Goal: Information Seeking & Learning: Obtain resource

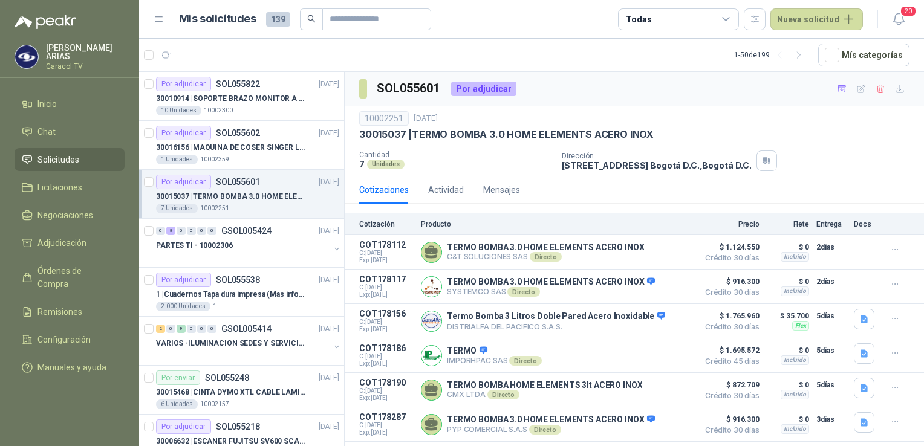
scroll to position [28, 0]
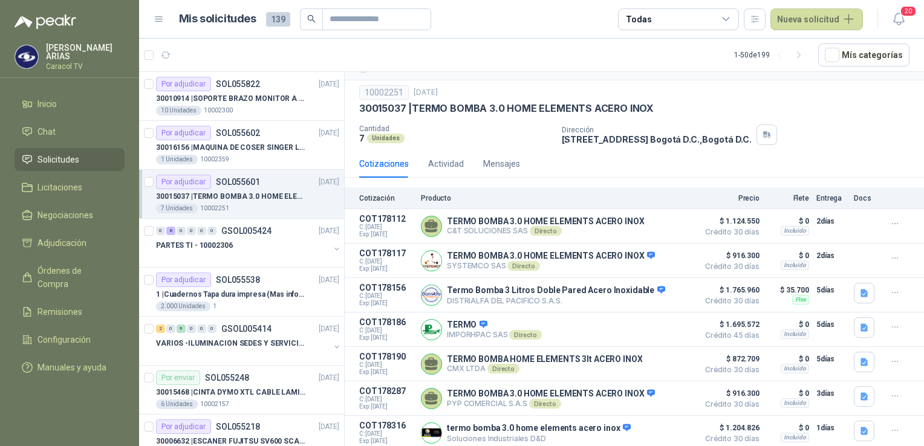
click at [48, 158] on span "Solicitudes" at bounding box center [59, 159] width 42 height 13
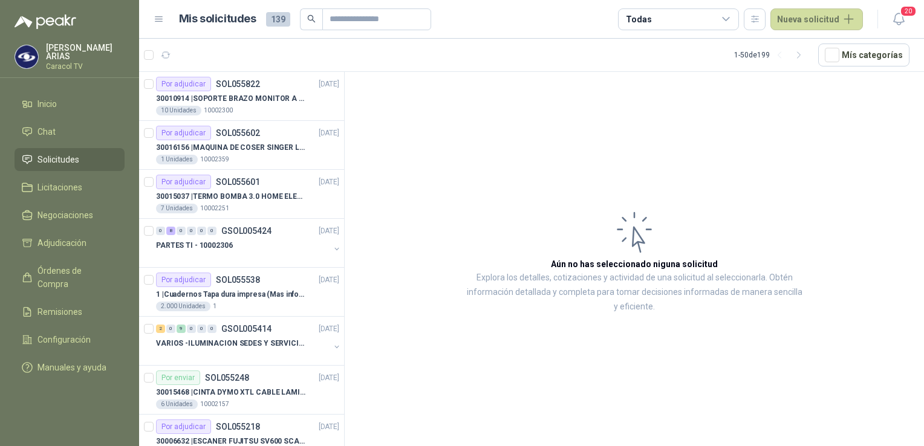
click at [46, 159] on span "Solicitudes" at bounding box center [59, 159] width 42 height 13
click at [56, 239] on span "Adjudicación" at bounding box center [62, 243] width 49 height 13
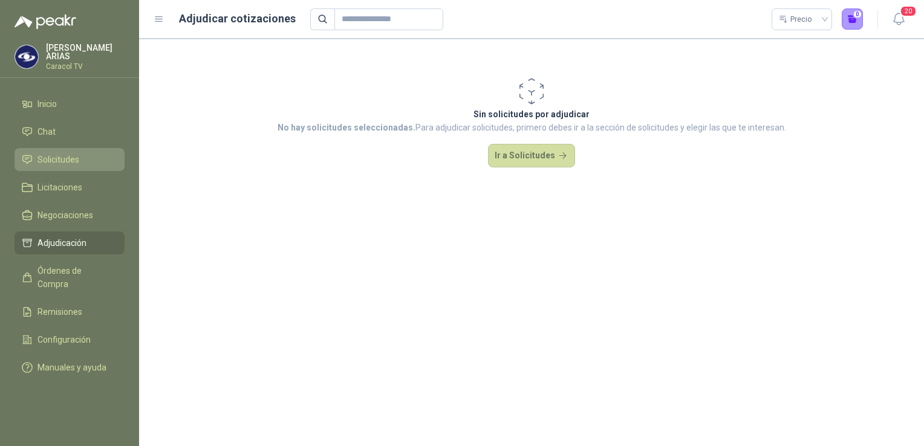
click at [61, 157] on span "Solicitudes" at bounding box center [59, 159] width 42 height 13
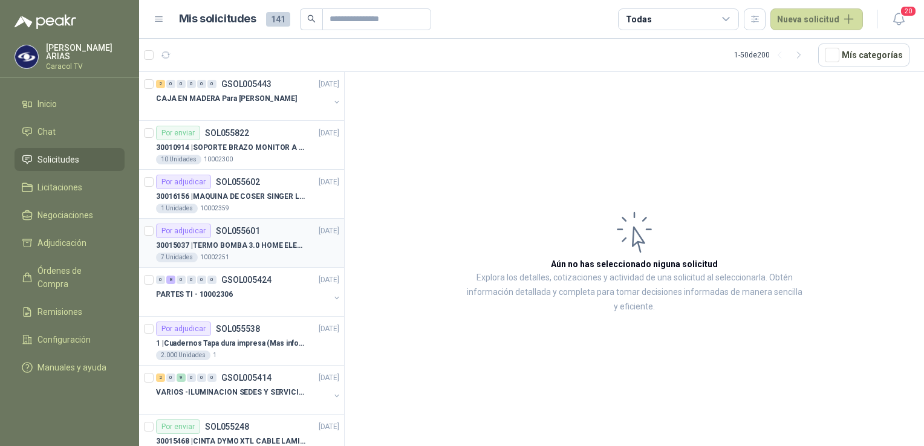
click at [253, 230] on p "SOL055601" at bounding box center [238, 231] width 44 height 8
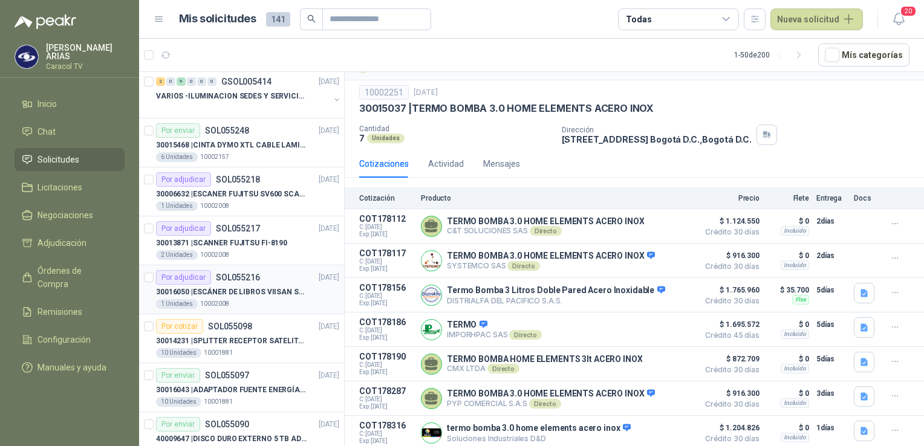
scroll to position [302, 0]
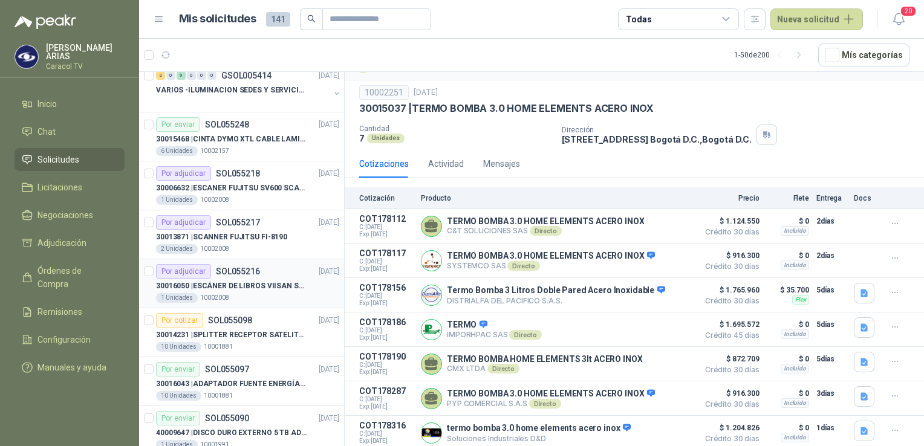
click at [232, 290] on p "30016050 | ESCÁNER DE LIBROS VIISAN S21" at bounding box center [231, 286] width 151 height 11
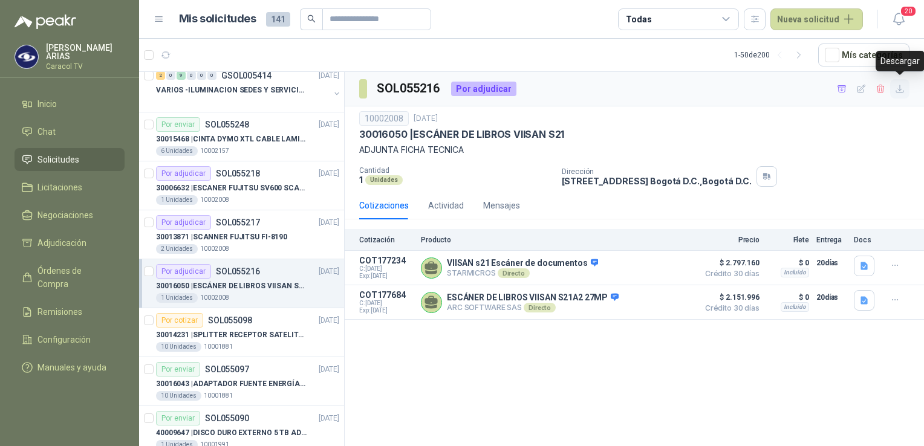
click at [900, 92] on icon "button" at bounding box center [899, 88] width 7 height 7
click at [887, 156] on p "ADJUNTA FICHA TECNICA" at bounding box center [634, 149] width 550 height 13
click at [841, 89] on icon "button" at bounding box center [842, 89] width 10 height 10
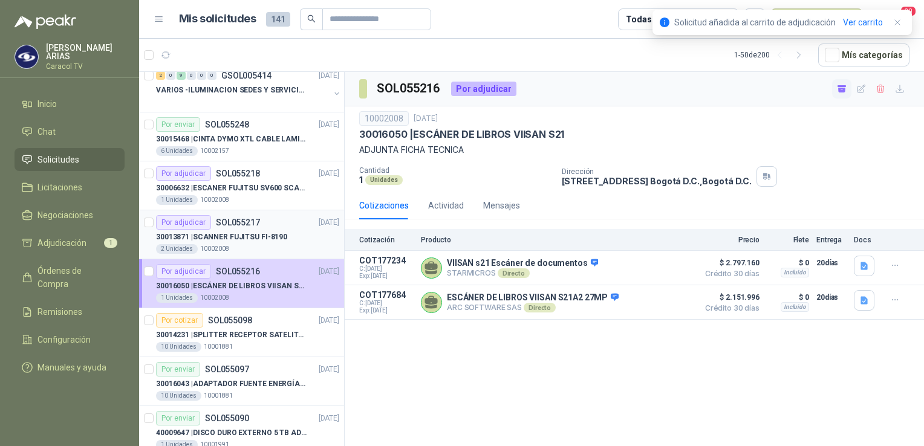
click at [247, 233] on p "30013871 | SCANNER FUJITSU FI-8190" at bounding box center [221, 237] width 131 height 11
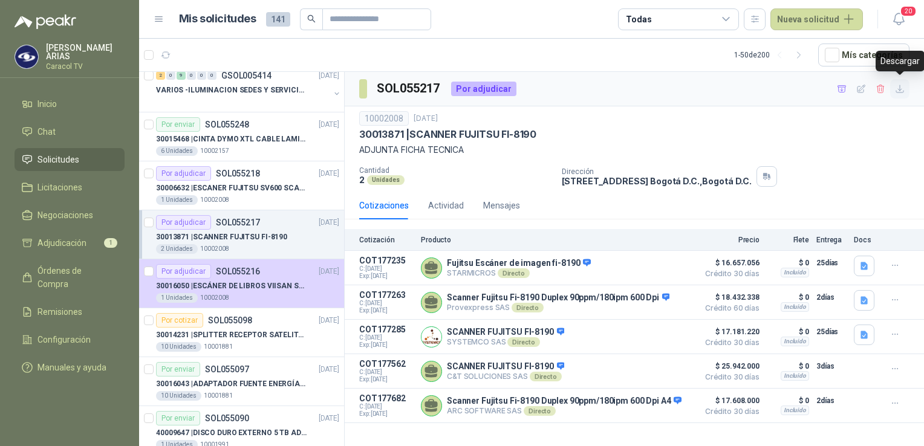
click at [903, 93] on icon "button" at bounding box center [900, 89] width 10 height 10
click at [840, 94] on button "button" at bounding box center [841, 88] width 19 height 19
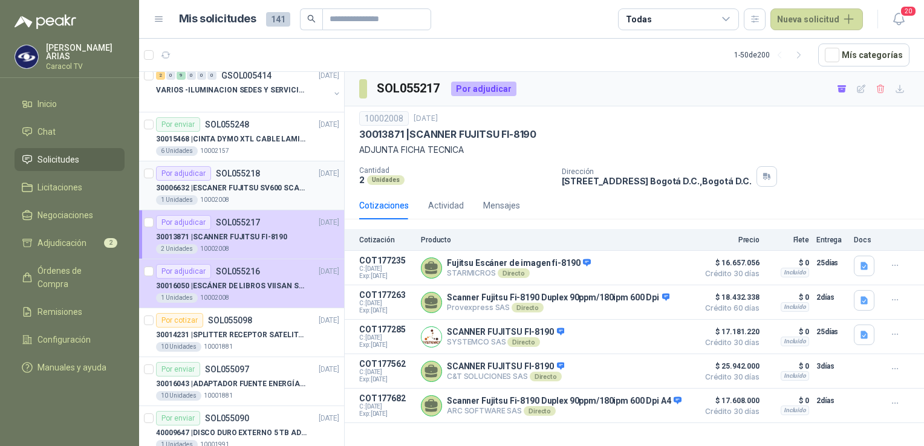
click at [229, 175] on p "SOL055218" at bounding box center [238, 173] width 44 height 8
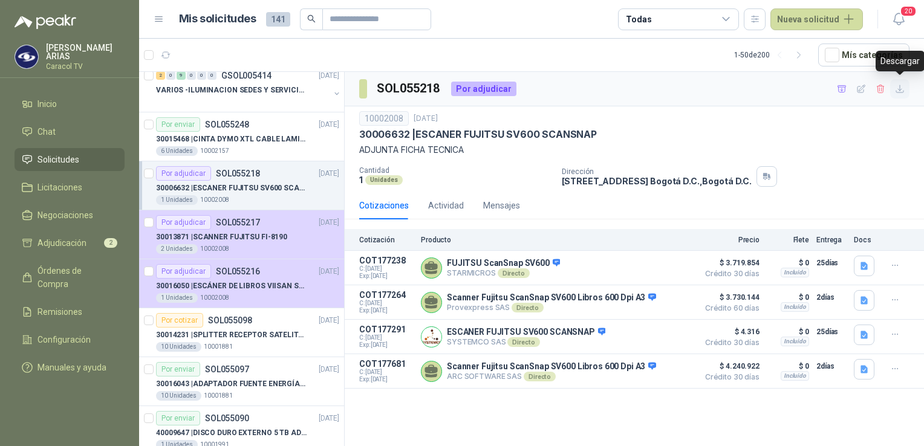
click at [897, 89] on icon "button" at bounding box center [900, 89] width 10 height 10
click at [840, 91] on icon "button" at bounding box center [842, 89] width 10 height 10
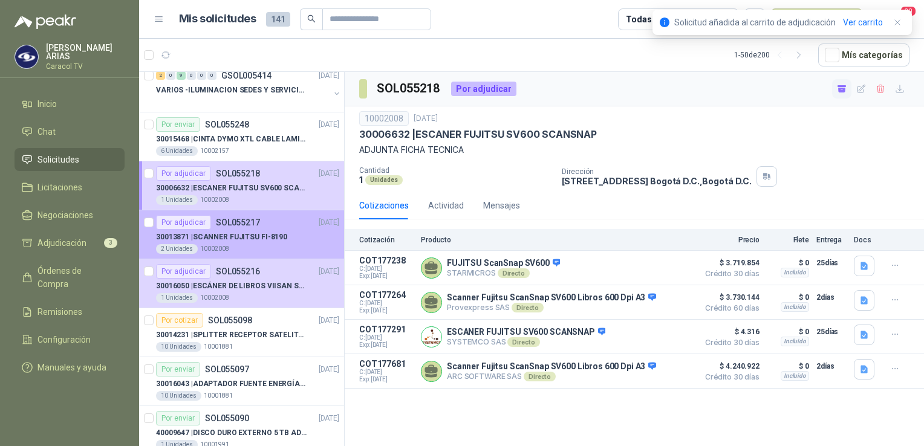
click at [225, 241] on div "30013871 | SCANNER FUJITSU FI-8190" at bounding box center [247, 237] width 183 height 15
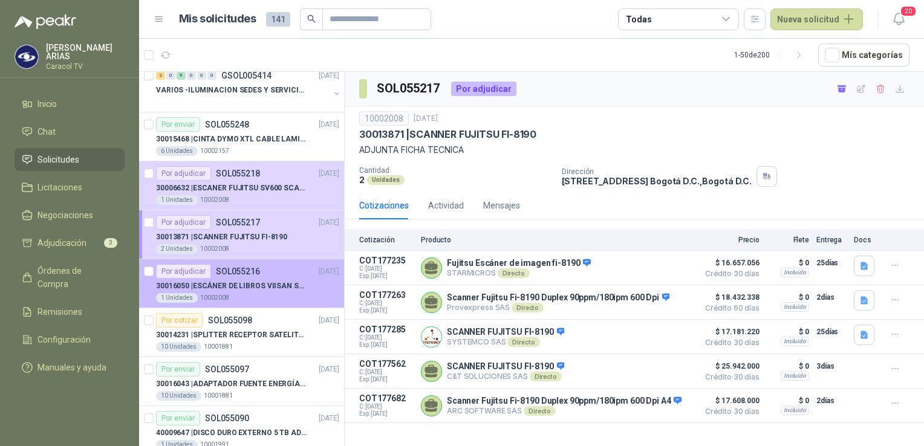
click at [242, 293] on div "1 Unidades 10002008" at bounding box center [247, 298] width 183 height 10
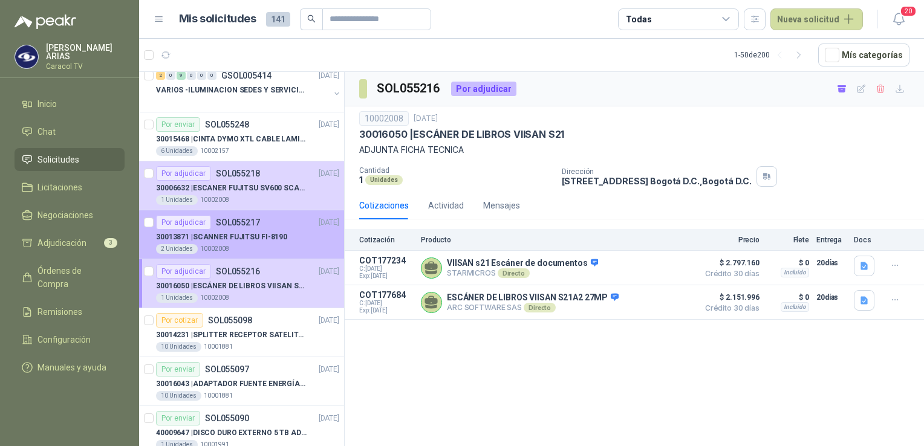
click at [220, 232] on p "30013871 | SCANNER FUJITSU FI-8190" at bounding box center [221, 237] width 131 height 11
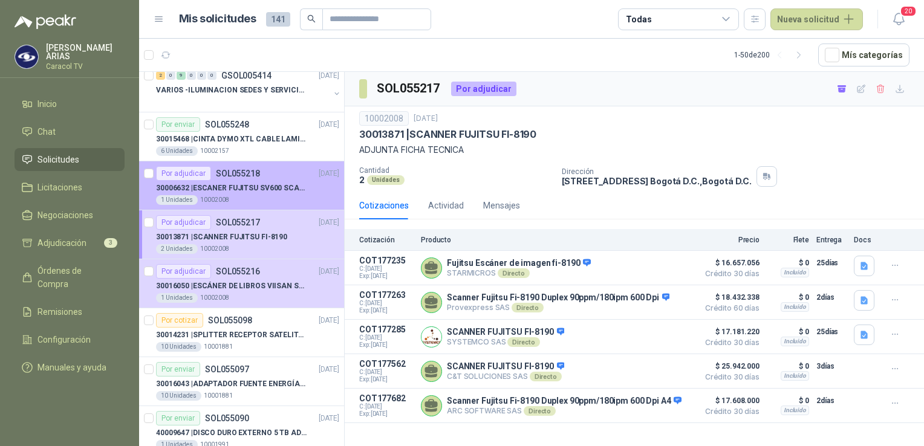
click at [246, 185] on p "30006632 | ESCANER FUJITSU SV600 SCANSNAP" at bounding box center [231, 188] width 151 height 11
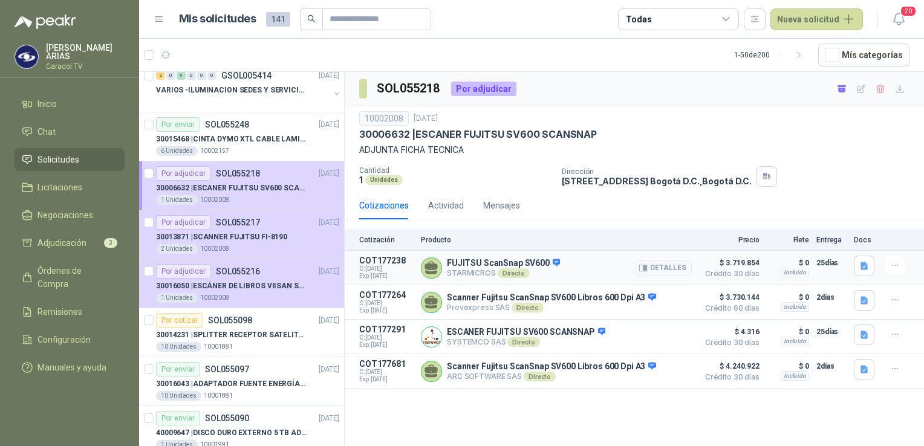
click at [667, 270] on button "Detalles" at bounding box center [663, 268] width 57 height 16
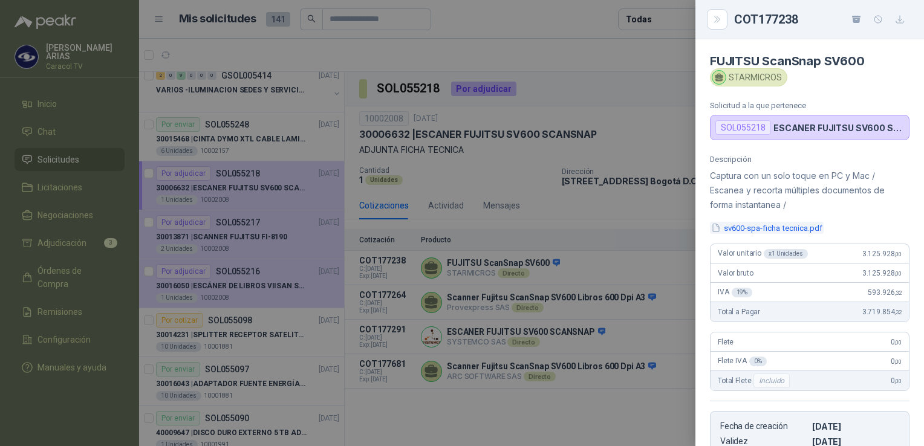
click at [779, 227] on button "sv600-spa-ficha tecnica.pdf" at bounding box center [767, 228] width 114 height 13
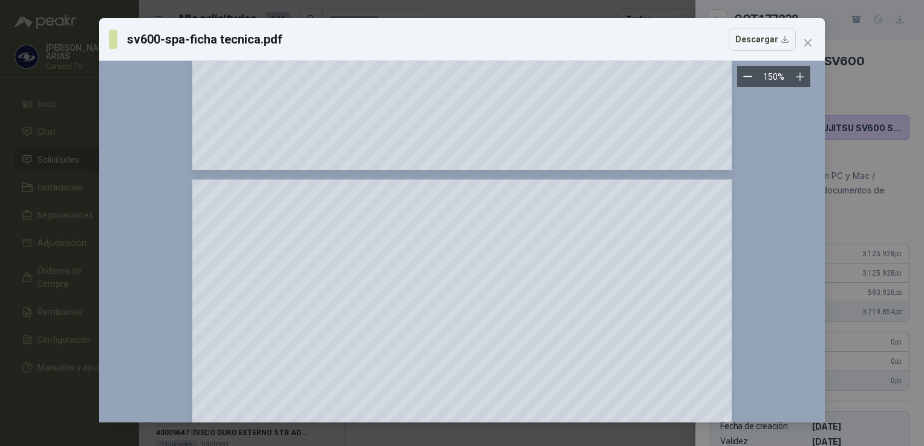
scroll to position [2238, 0]
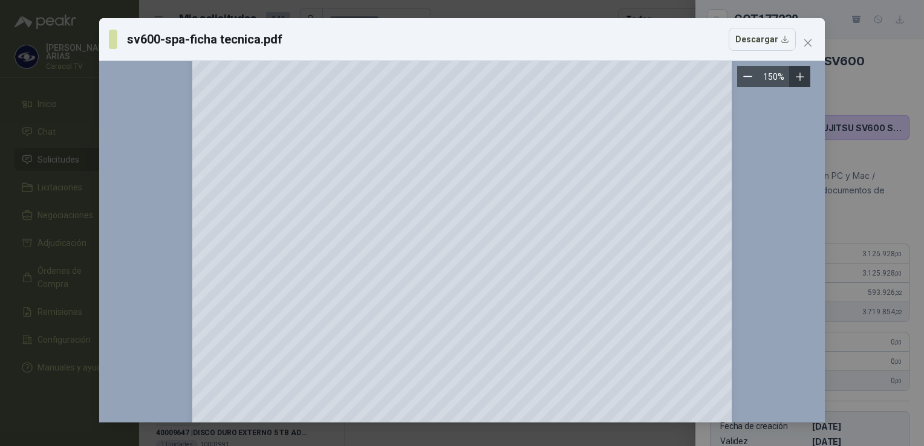
click at [798, 80] on icon "Zoom in" at bounding box center [800, 77] width 12 height 12
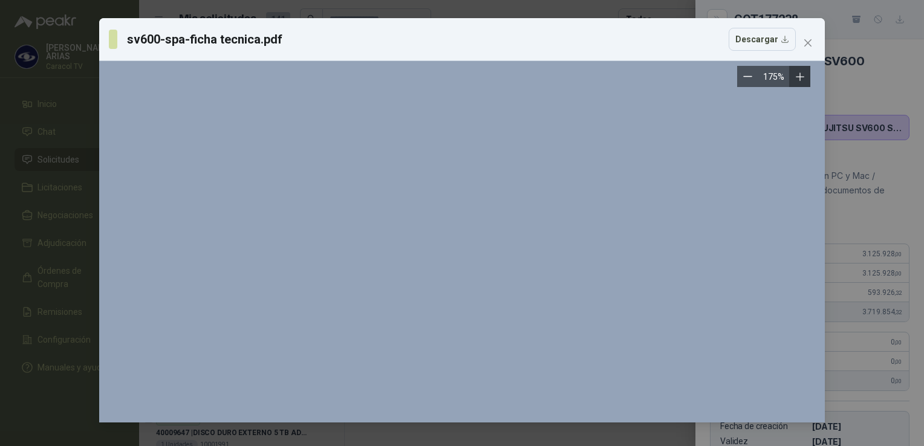
click at [798, 80] on icon "Zoom in" at bounding box center [800, 77] width 12 height 12
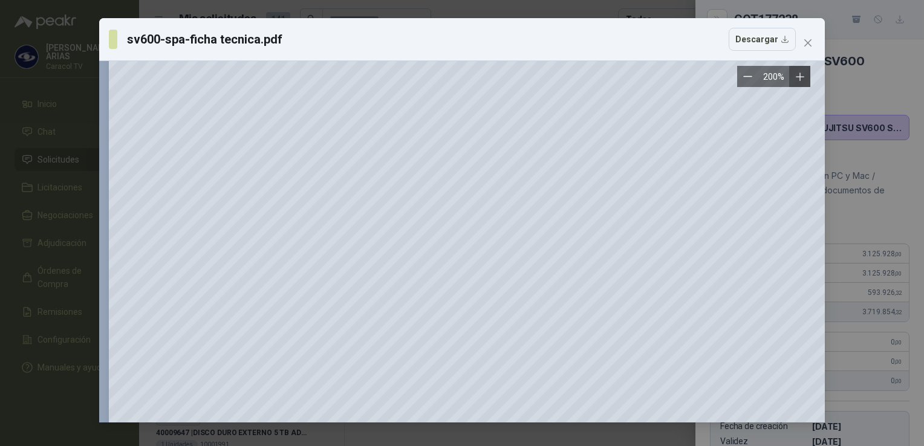
click at [798, 80] on icon "Zoom in" at bounding box center [800, 77] width 12 height 12
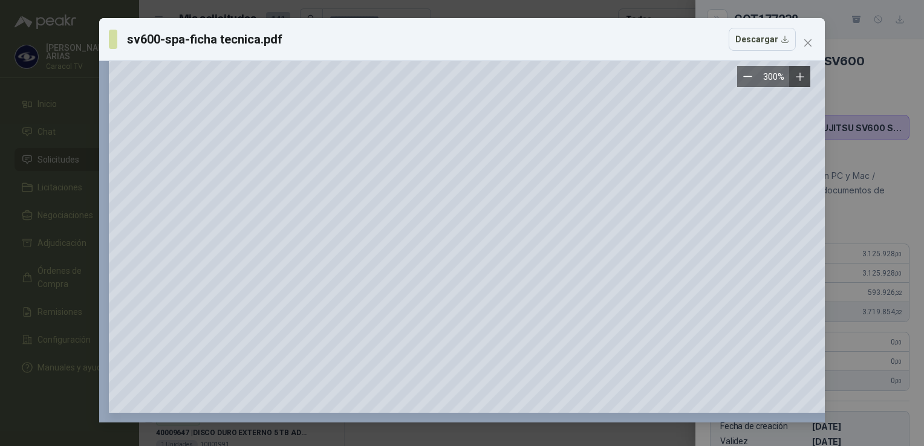
scroll to position [5805, 0]
click at [818, 43] on div "sv600-spa-ficha tecnica.pdf Descargar" at bounding box center [462, 39] width 726 height 43
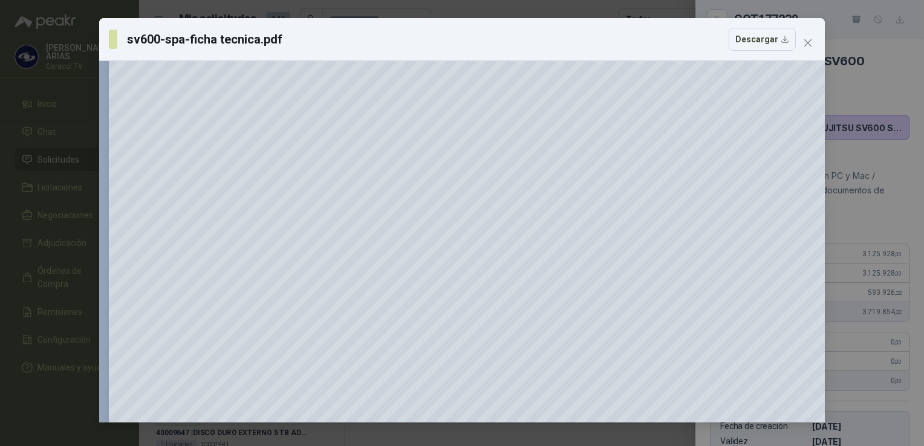
scroll to position [4112, 0]
click at [805, 46] on icon "close" at bounding box center [808, 42] width 7 height 7
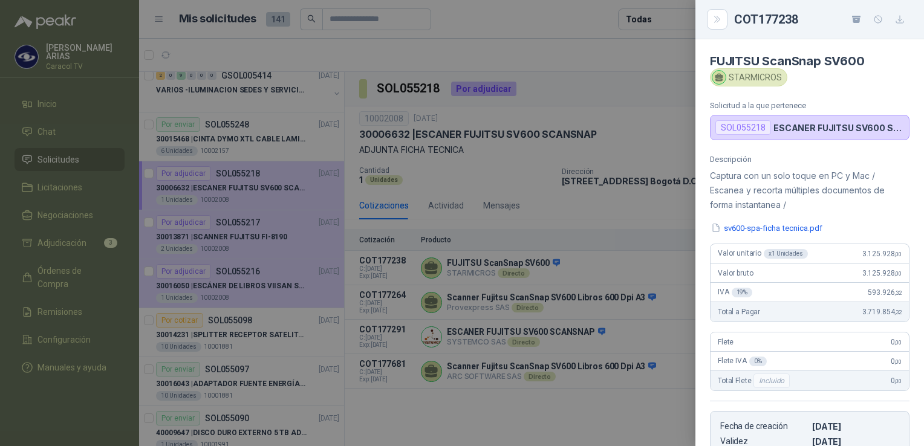
click at [501, 416] on div at bounding box center [462, 223] width 924 height 446
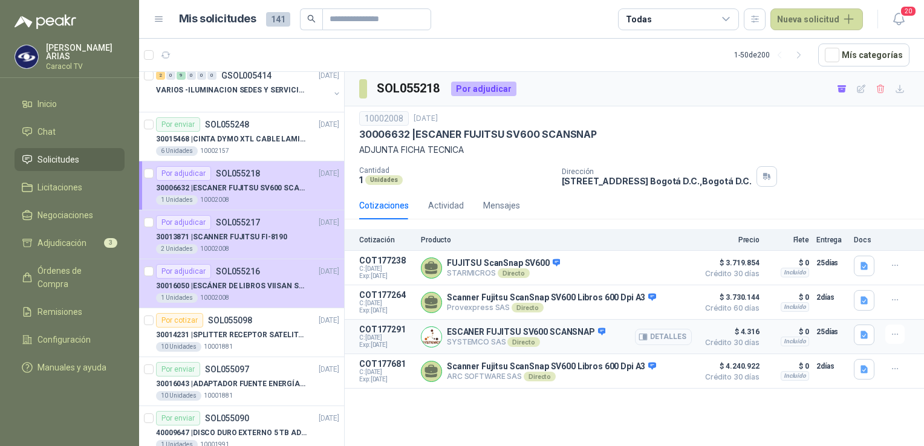
click at [668, 338] on button "Detalles" at bounding box center [663, 337] width 57 height 16
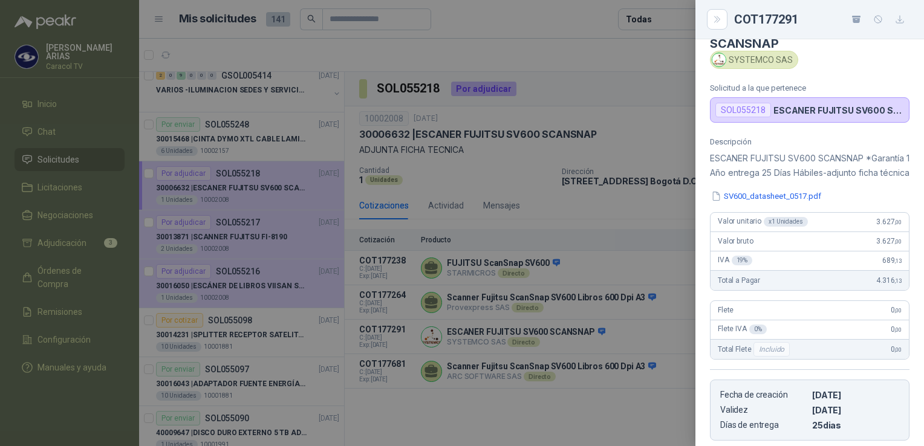
scroll to position [0, 0]
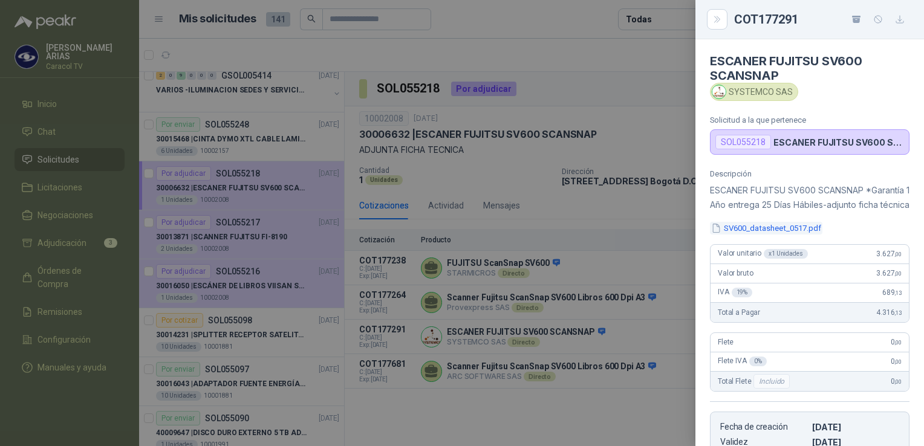
click at [772, 235] on button "SV600_datasheet_0517.pdf" at bounding box center [766, 228] width 113 height 13
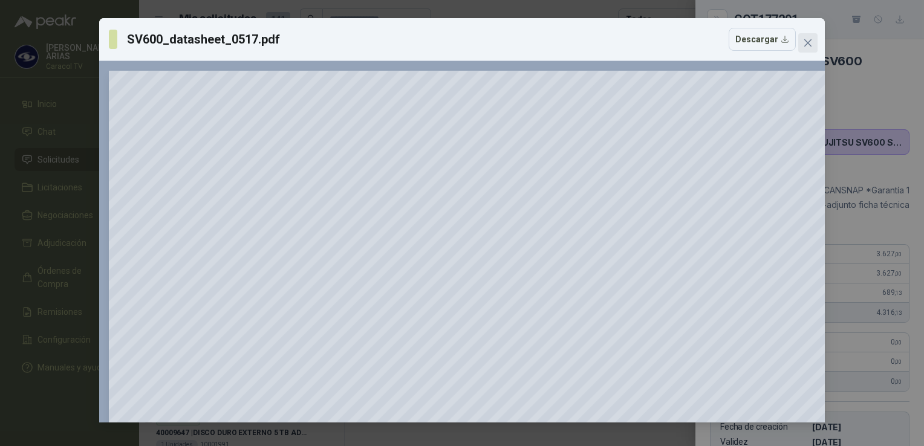
click at [806, 40] on icon "close" at bounding box center [808, 42] width 7 height 7
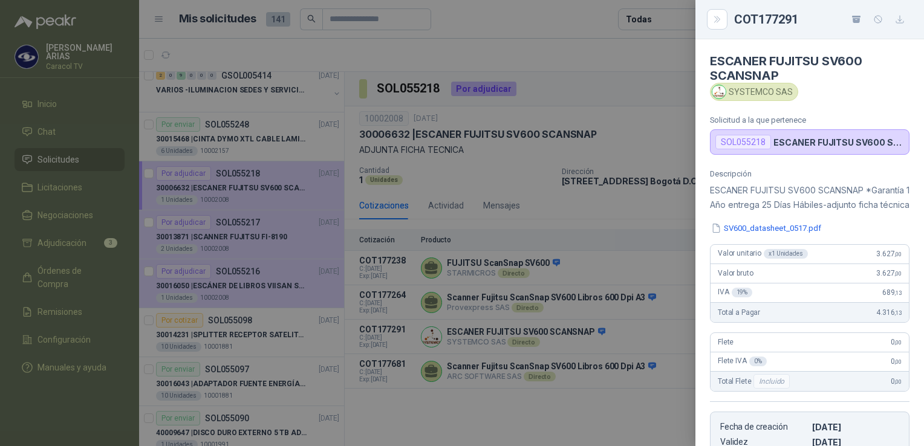
click at [590, 209] on div at bounding box center [462, 223] width 924 height 446
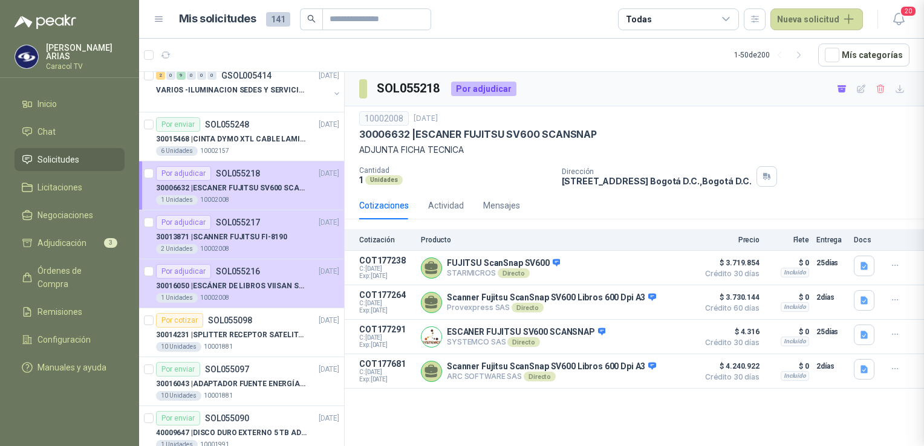
scroll to position [240, 0]
click at [669, 267] on button "Detalles" at bounding box center [663, 268] width 57 height 16
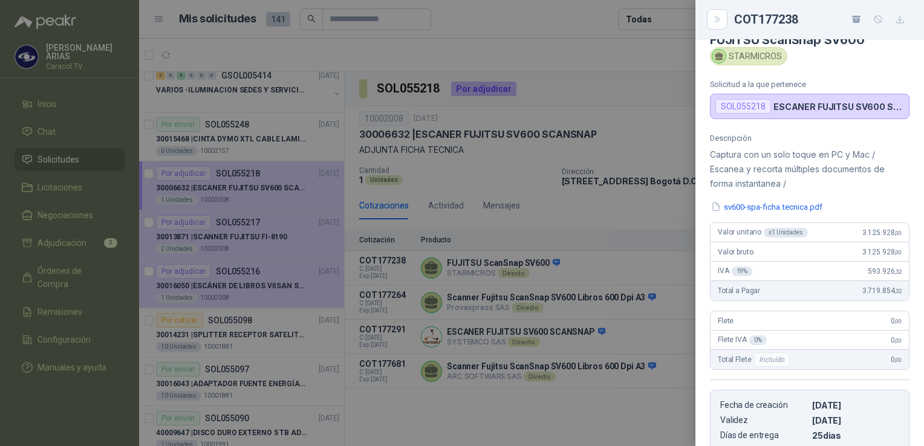
scroll to position [0, 0]
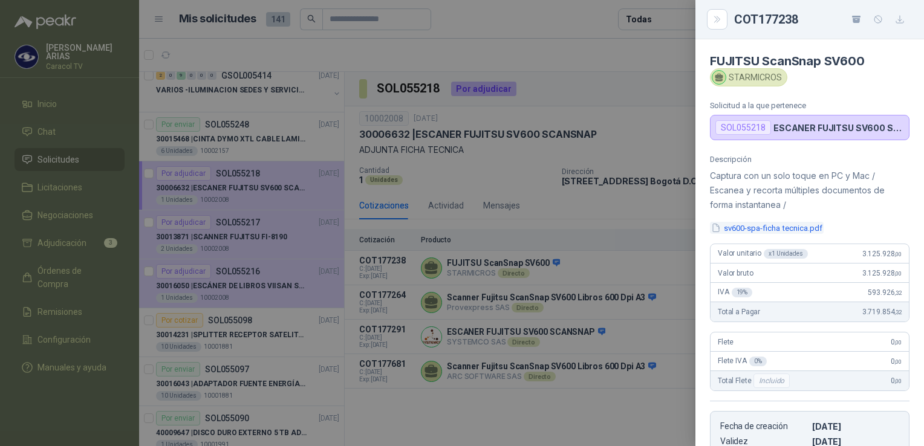
click at [749, 224] on button "sv600-spa-ficha tecnica.pdf" at bounding box center [767, 228] width 114 height 13
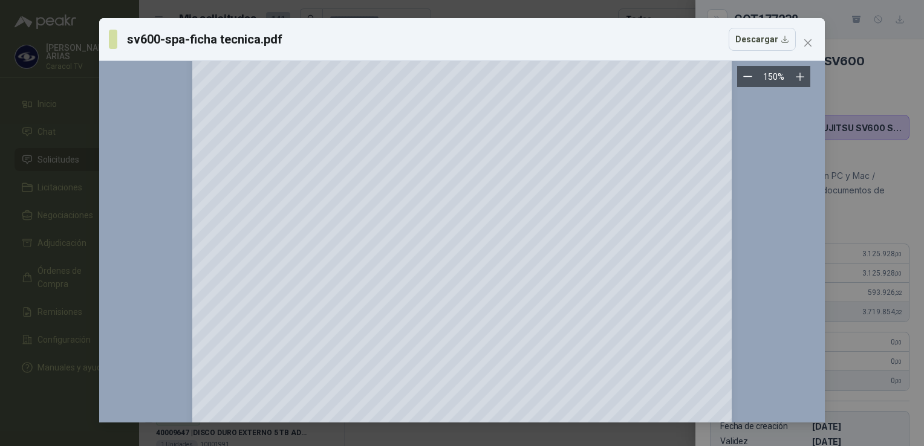
scroll to position [302, 0]
click at [803, 44] on icon "close" at bounding box center [808, 43] width 10 height 10
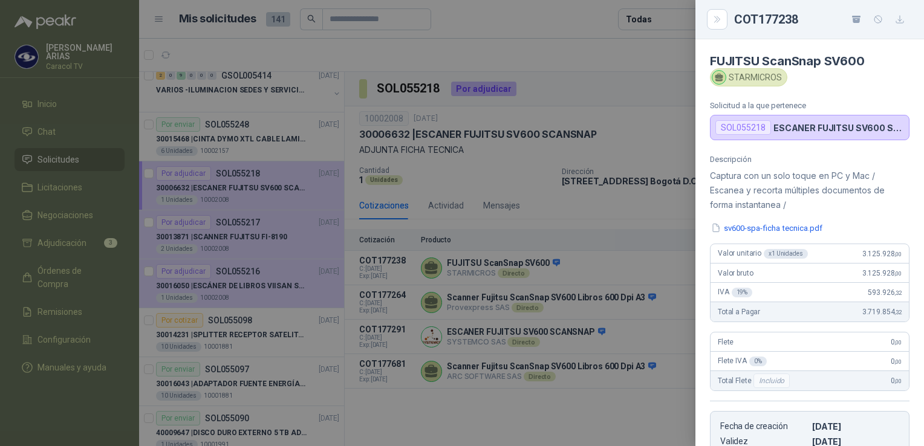
click at [509, 311] on div at bounding box center [462, 223] width 924 height 446
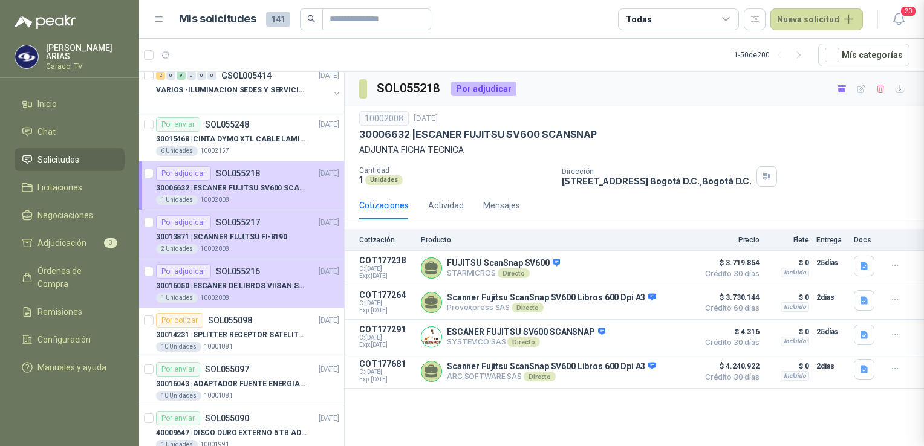
scroll to position [225, 0]
click at [467, 335] on p "ESCANER FUJITSU SV600 SCANSNAP" at bounding box center [526, 332] width 158 height 11
click at [673, 338] on button "Detalles" at bounding box center [663, 337] width 57 height 16
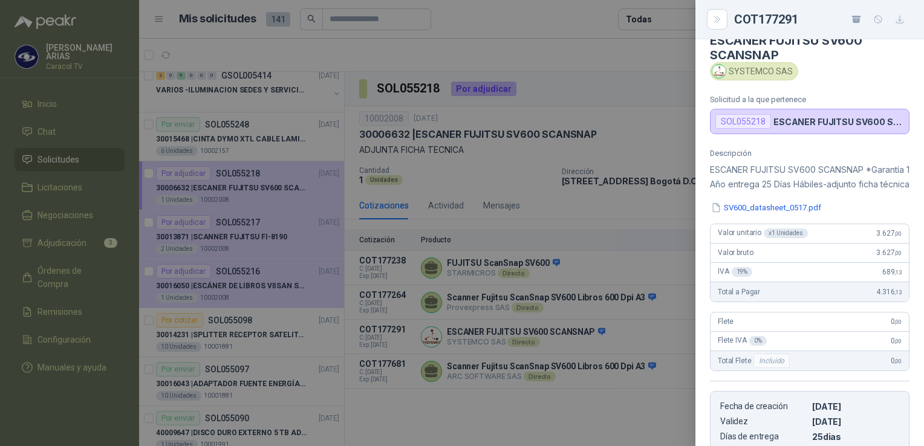
scroll to position [0, 0]
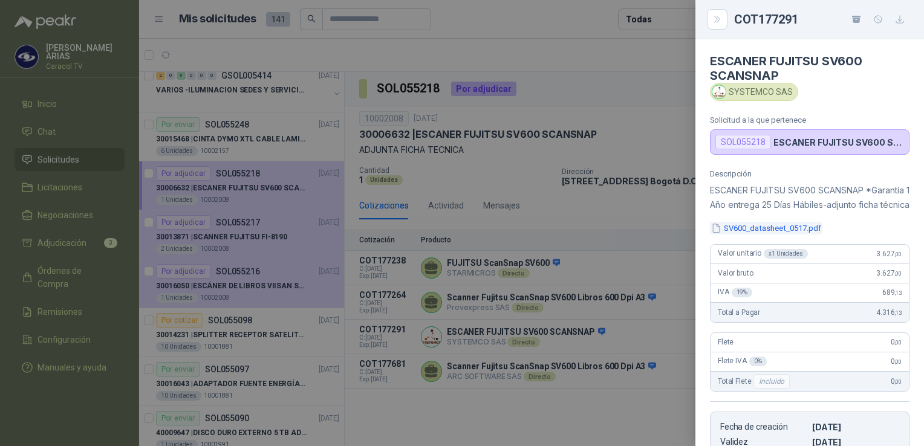
click at [755, 235] on button "SV600_datasheet_0517.pdf" at bounding box center [766, 228] width 113 height 13
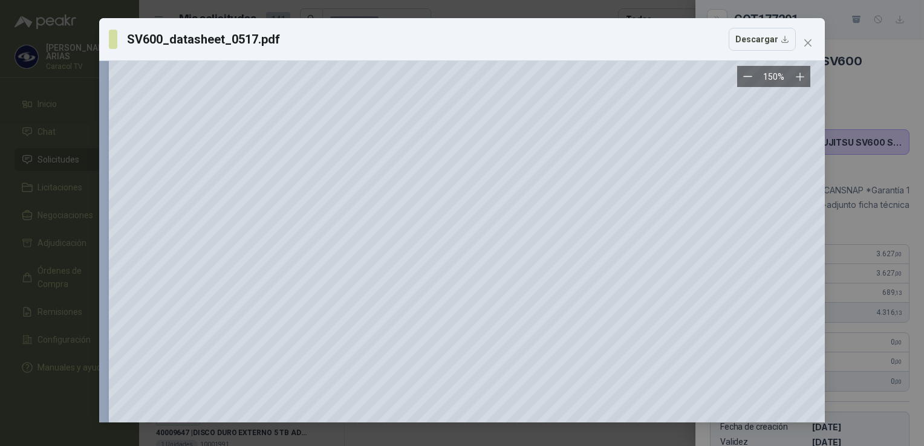
scroll to position [726, 0]
click at [805, 44] on icon "close" at bounding box center [808, 43] width 10 height 10
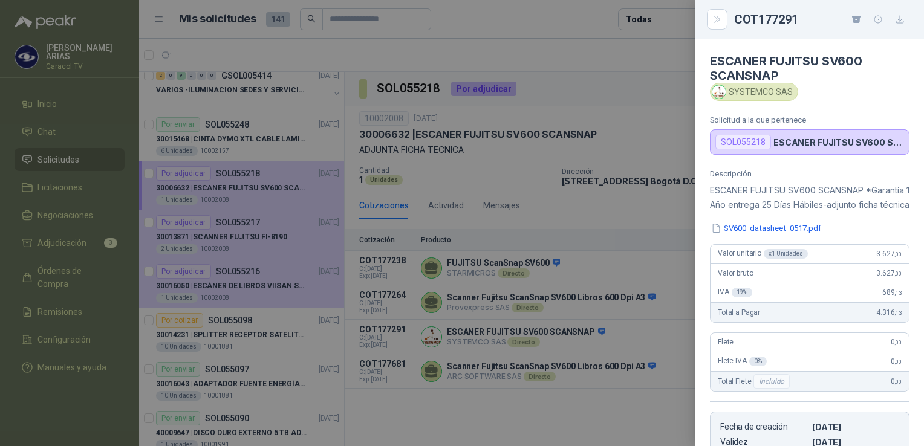
click at [599, 224] on div at bounding box center [462, 223] width 924 height 446
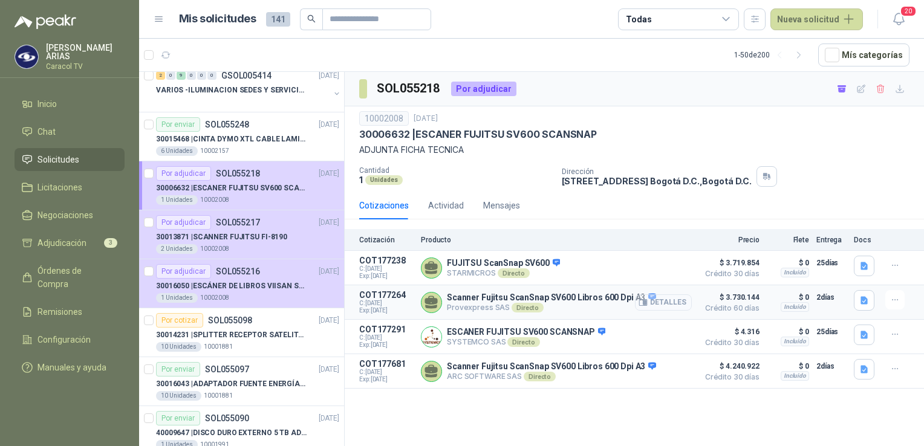
click at [673, 302] on button "Detalles" at bounding box center [663, 303] width 57 height 16
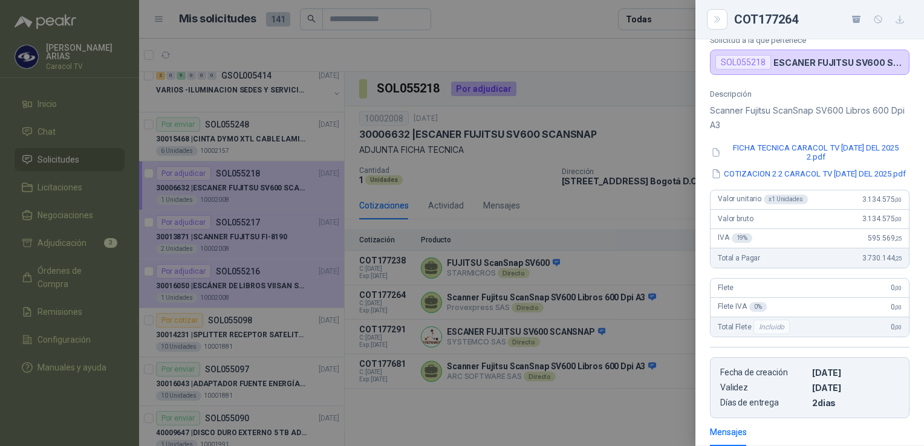
scroll to position [0, 0]
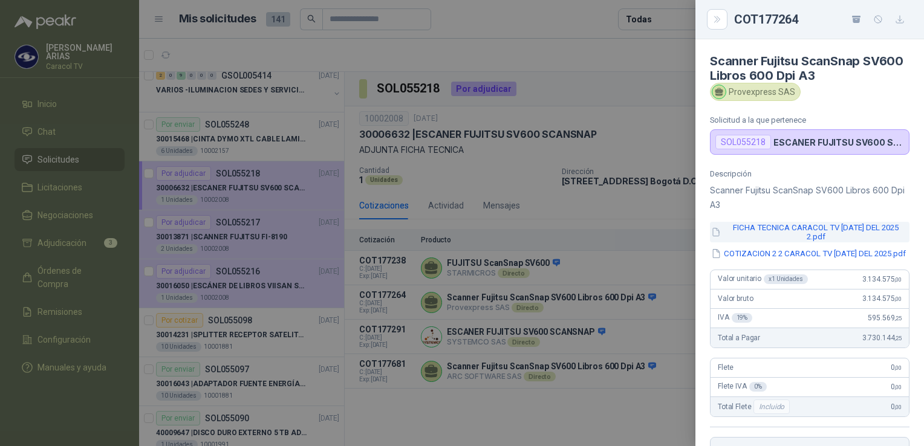
click at [843, 231] on button "FICHA TECNICA CARACOL TV [DATE] DEL 2025 2.pdf" at bounding box center [810, 232] width 200 height 21
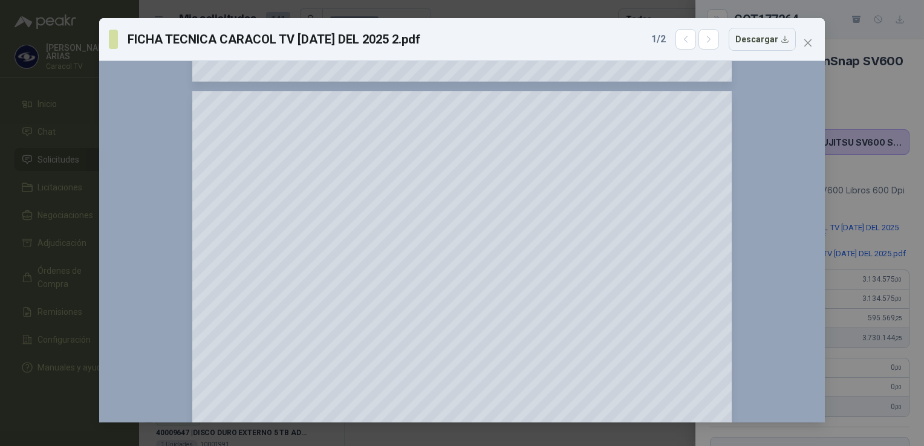
scroll to position [2541, 0]
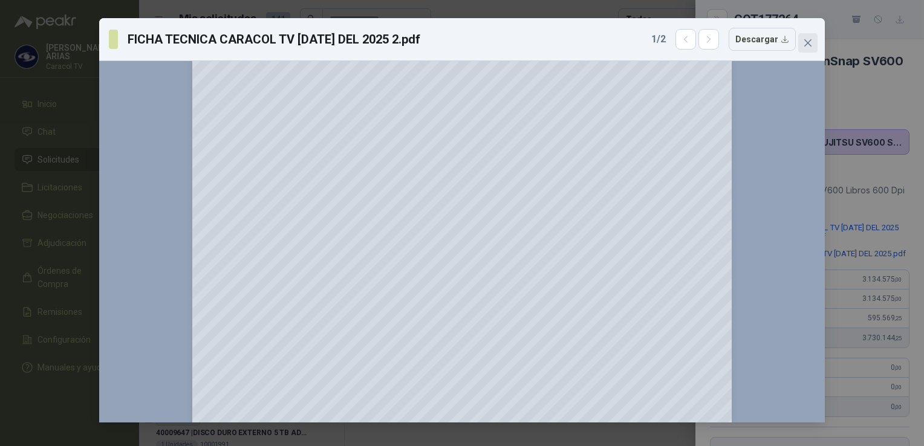
click at [806, 42] on icon "close" at bounding box center [808, 43] width 10 height 10
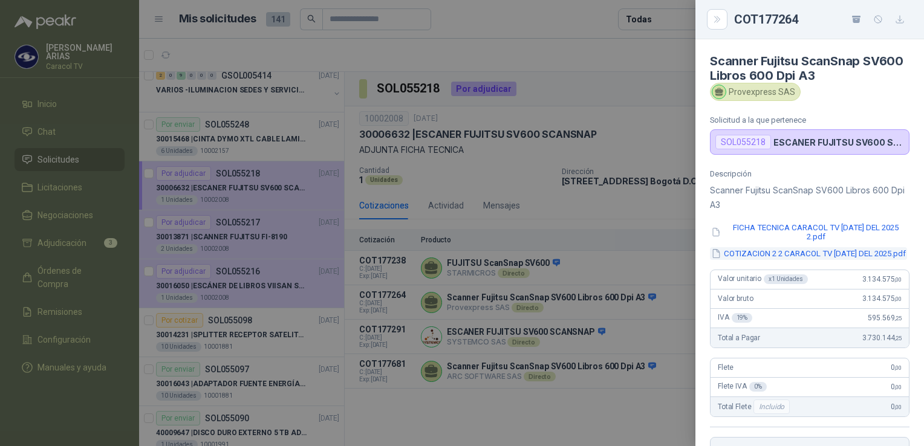
click at [777, 252] on button "COTIZACION 2 2 CARACOL TV [DATE] DEL 2025.pdf" at bounding box center [808, 253] width 197 height 13
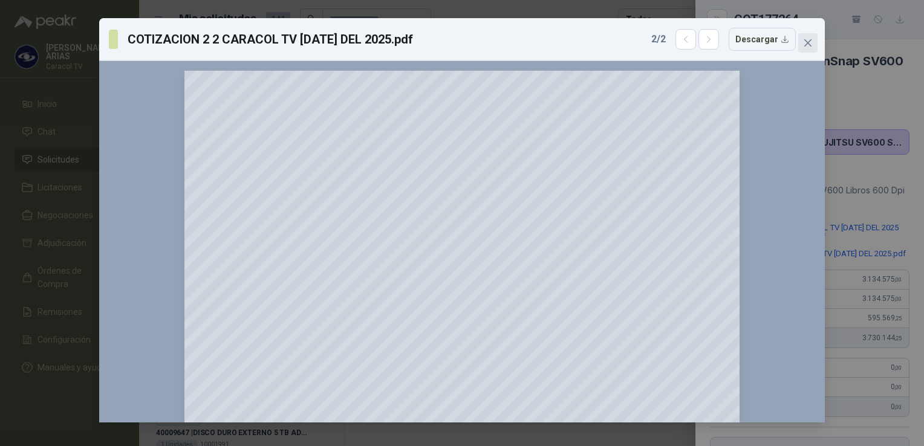
click at [806, 38] on icon "close" at bounding box center [808, 43] width 10 height 10
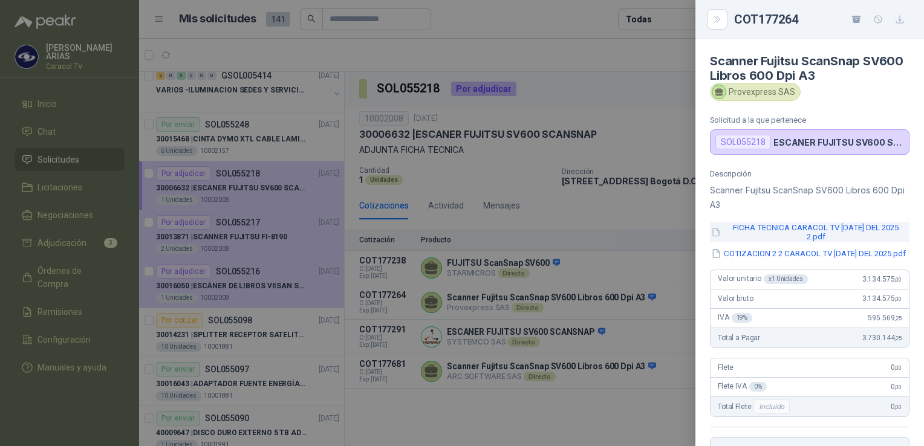
click at [762, 226] on button "FICHA TECNICA CARACOL TV [DATE] DEL 2025 2.pdf" at bounding box center [810, 232] width 200 height 21
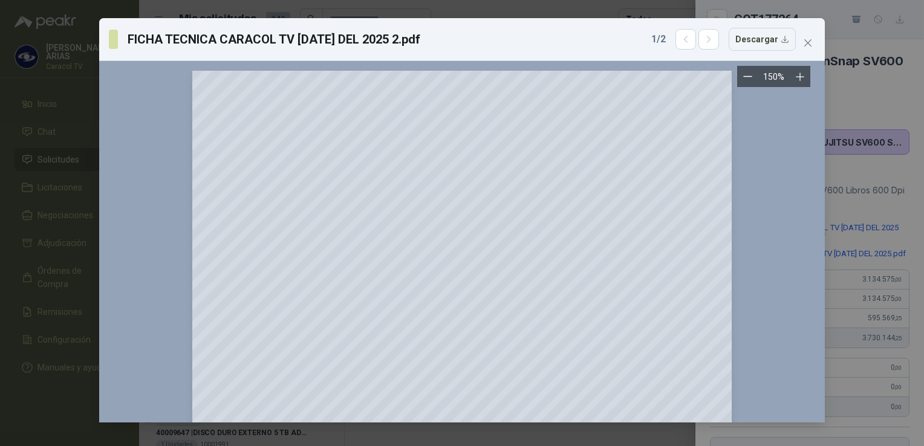
scroll to position [242, 0]
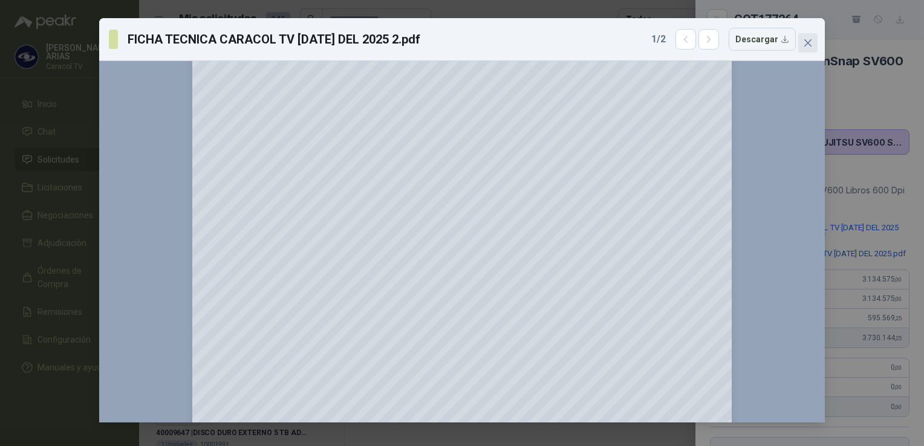
click at [806, 40] on icon "close" at bounding box center [808, 43] width 10 height 10
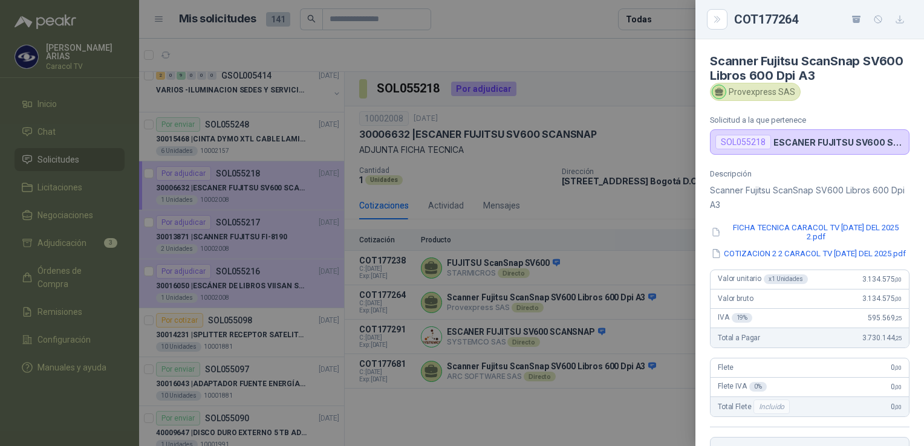
click at [608, 215] on div at bounding box center [462, 223] width 924 height 446
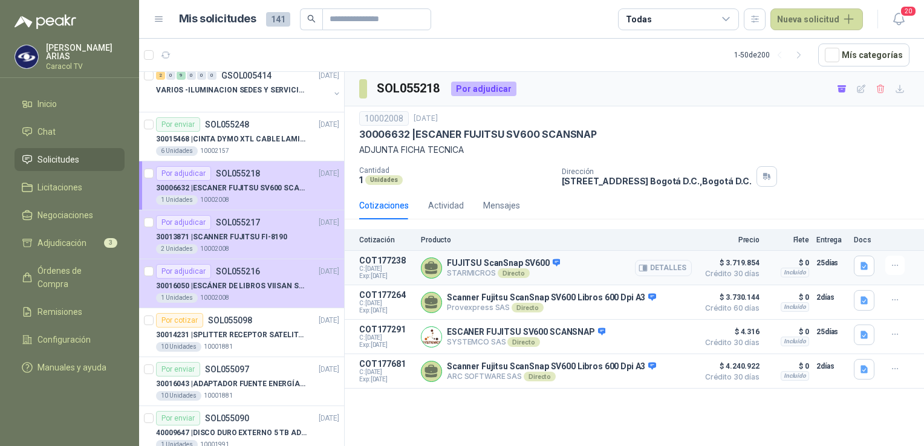
click at [668, 265] on button "Detalles" at bounding box center [663, 268] width 57 height 16
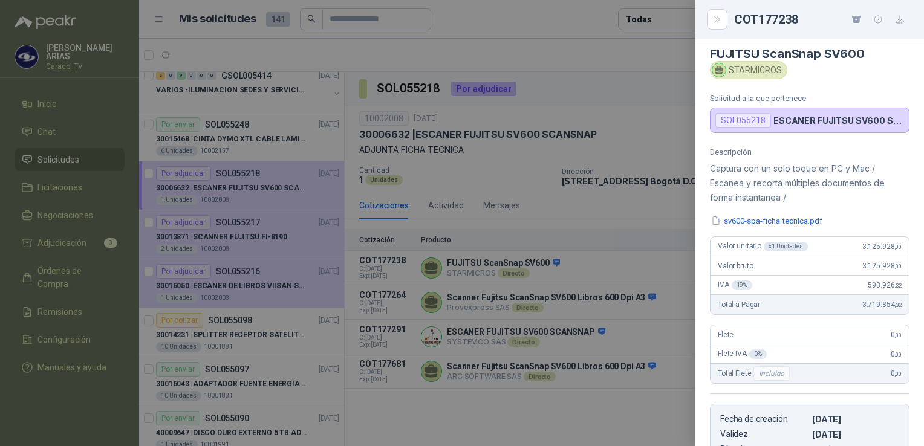
scroll to position [0, 0]
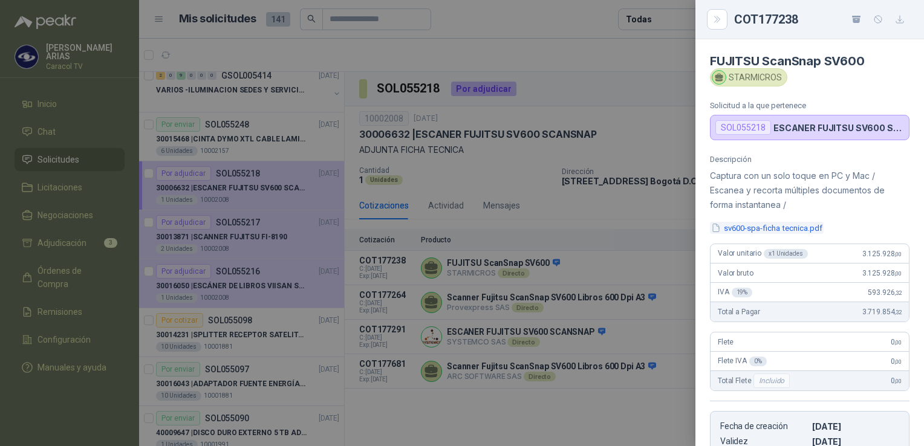
click at [743, 226] on button "sv600-spa-ficha tecnica.pdf" at bounding box center [767, 228] width 114 height 13
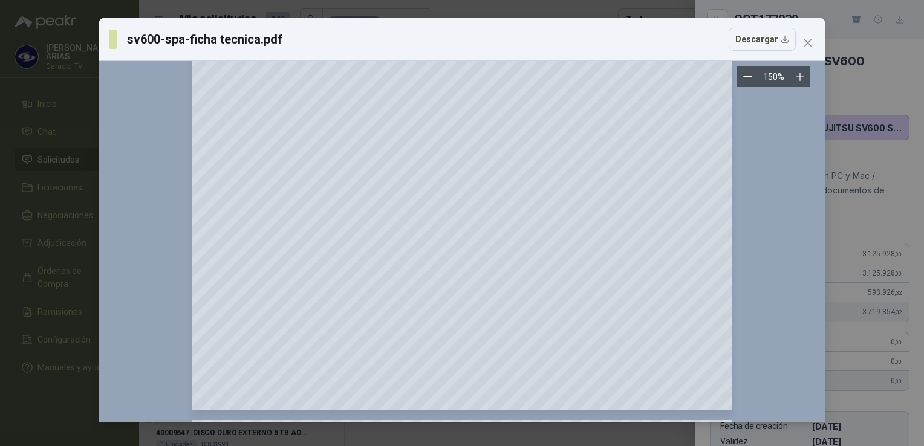
scroll to position [605, 0]
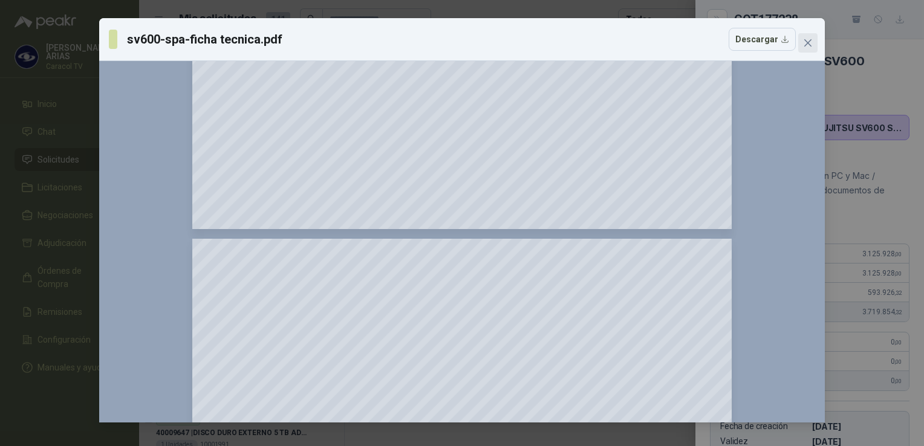
click at [811, 42] on icon "close" at bounding box center [808, 43] width 10 height 10
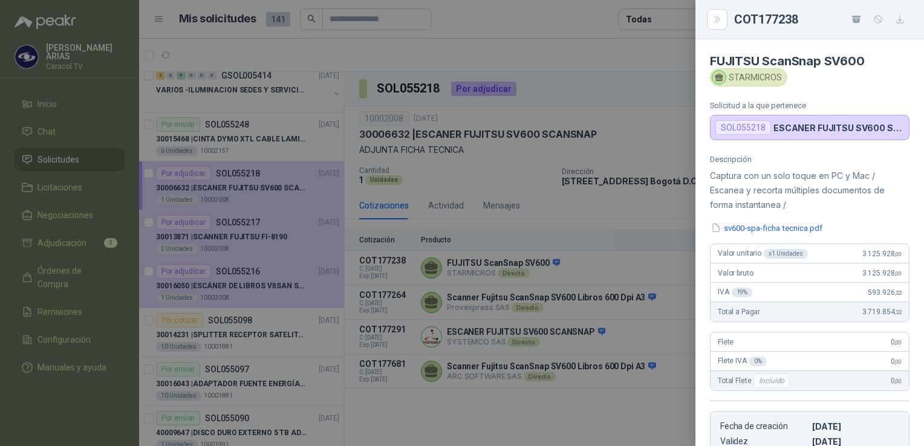
click at [641, 207] on div at bounding box center [462, 223] width 924 height 446
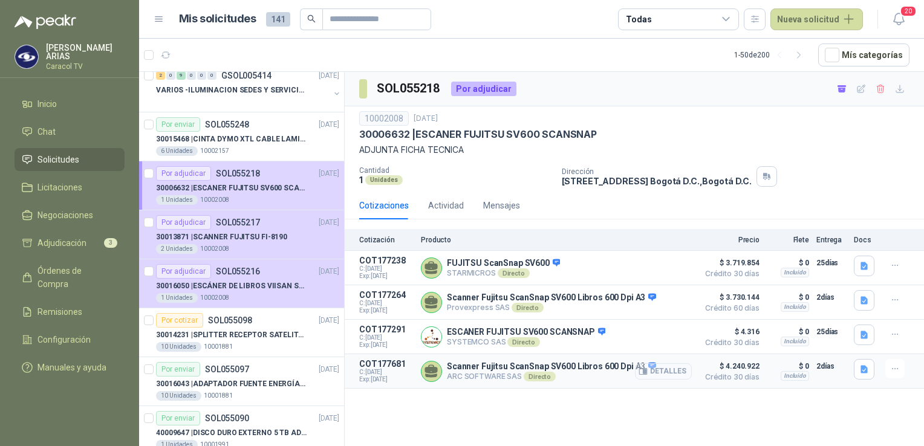
click at [663, 373] on button "Detalles" at bounding box center [663, 372] width 57 height 16
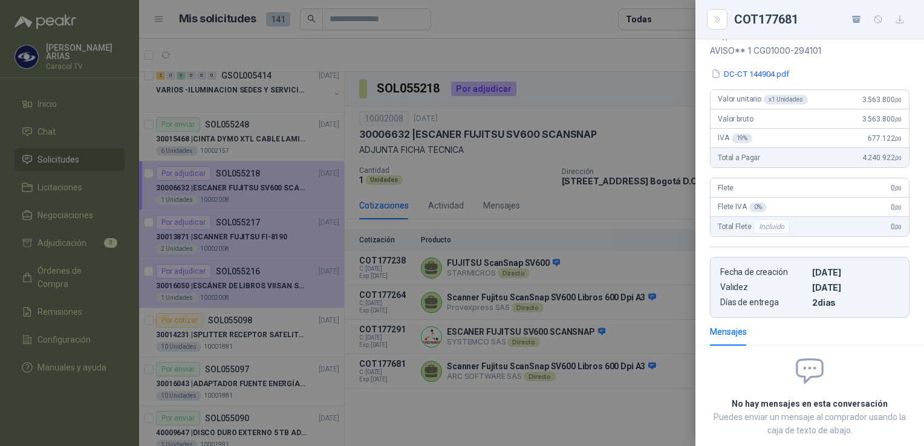
scroll to position [58, 0]
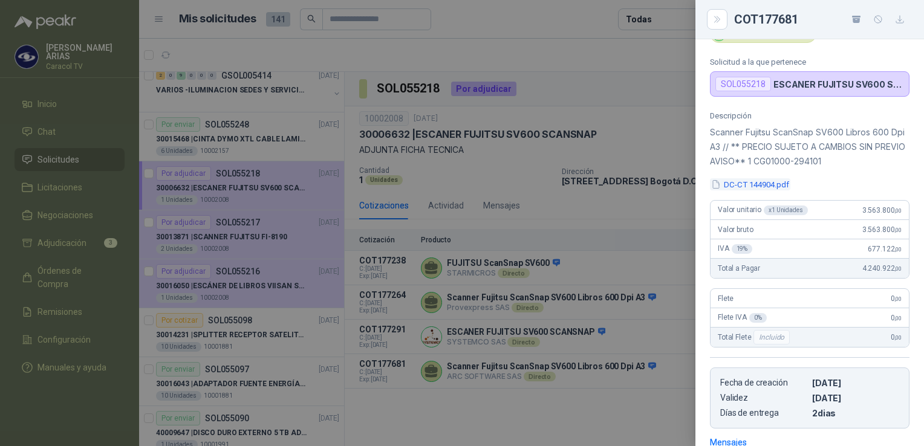
click at [755, 183] on button "DC-CT 144904.pdf" at bounding box center [750, 184] width 80 height 13
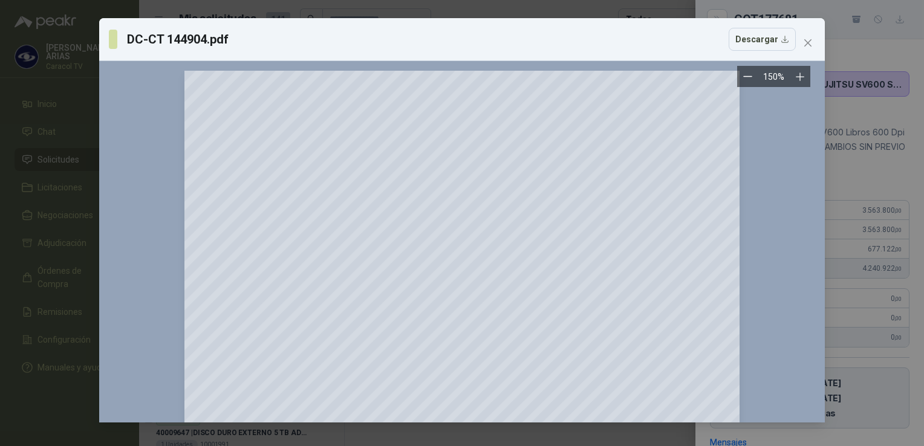
scroll to position [242, 0]
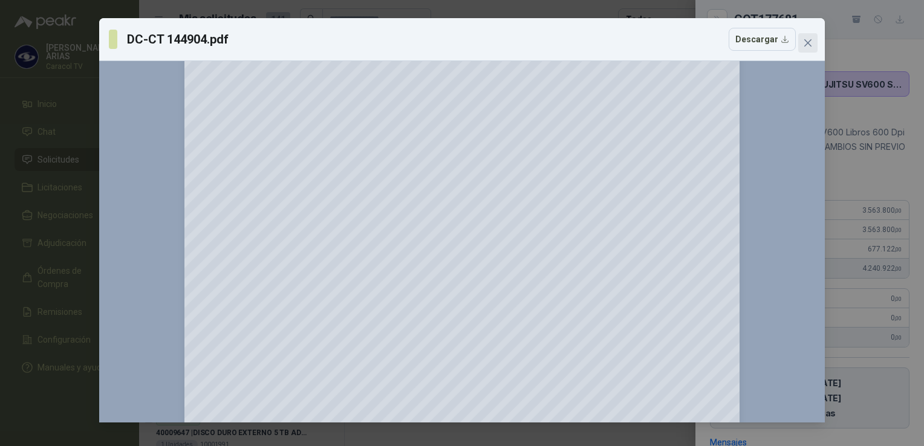
click at [810, 44] on icon "close" at bounding box center [808, 43] width 10 height 10
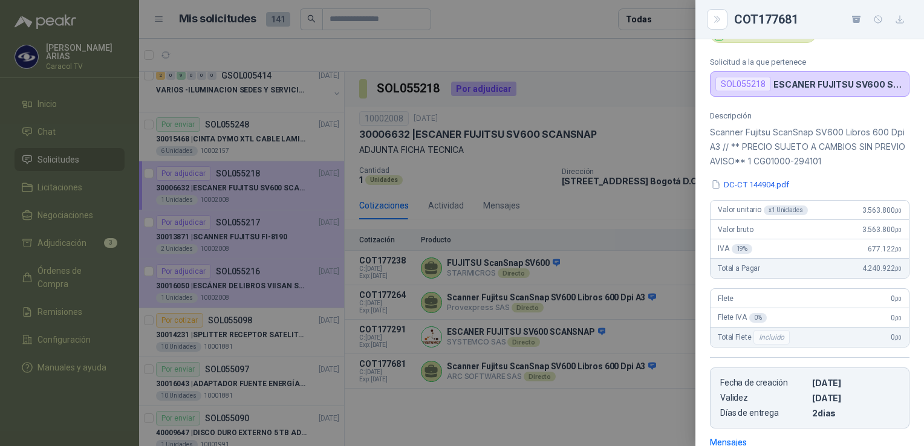
click at [603, 201] on div at bounding box center [462, 223] width 924 height 446
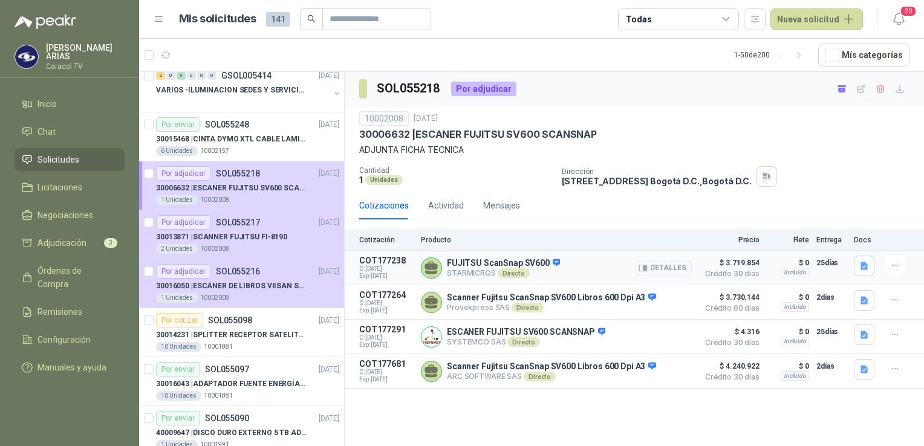
click at [668, 270] on button "Detalles" at bounding box center [663, 268] width 57 height 16
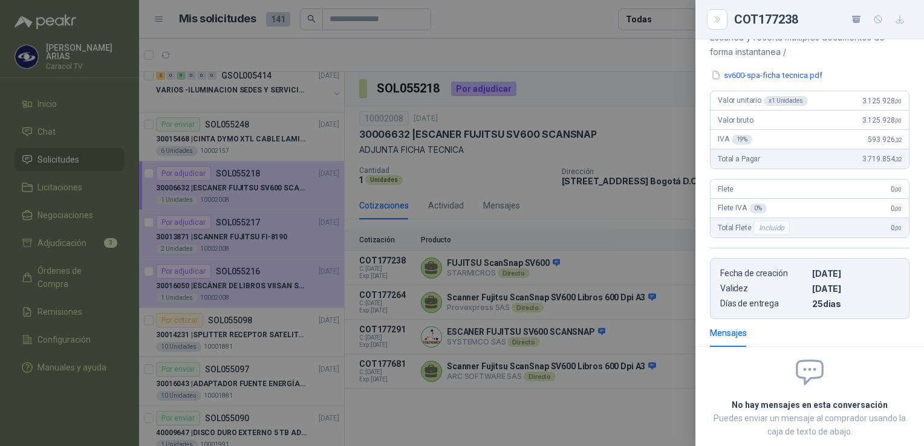
scroll to position [44, 0]
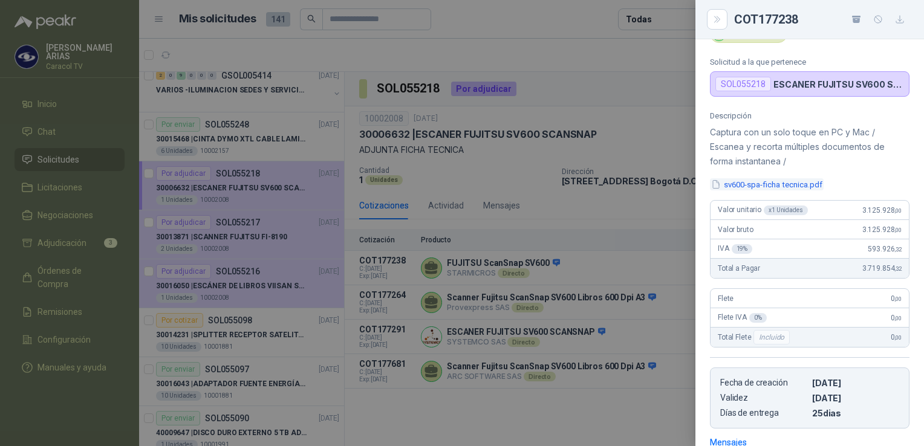
click at [772, 185] on button "sv600-spa-ficha tecnica.pdf" at bounding box center [767, 184] width 114 height 13
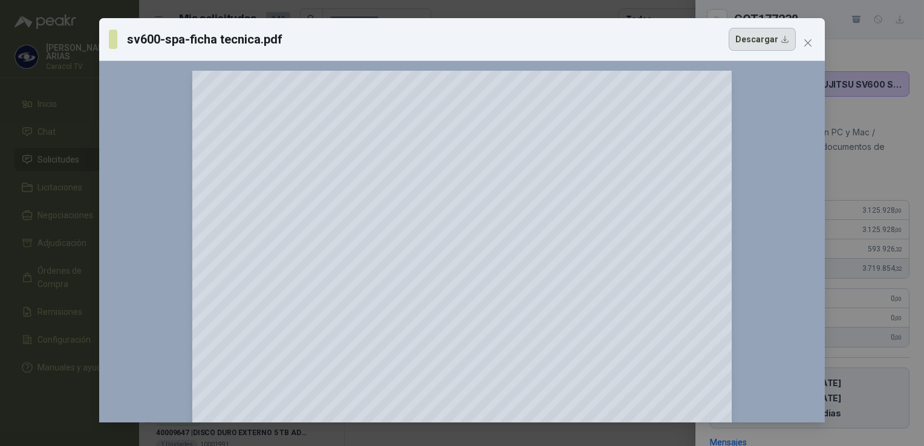
click at [757, 39] on button "Descargar" at bounding box center [762, 39] width 67 height 23
click at [806, 43] on icon "close" at bounding box center [808, 43] width 10 height 10
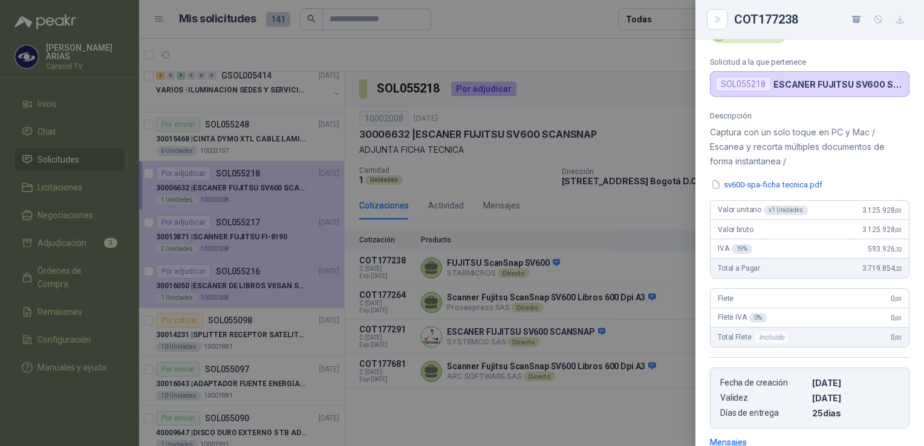
click at [644, 64] on div at bounding box center [462, 223] width 924 height 446
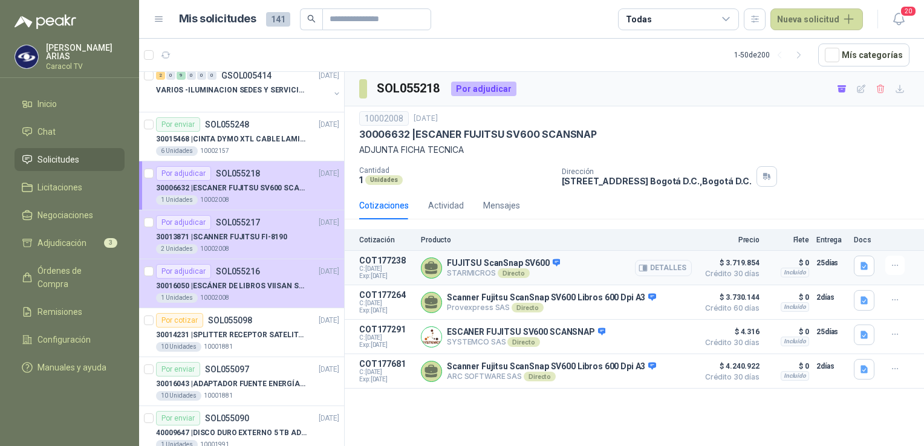
click at [665, 267] on button "Detalles" at bounding box center [663, 268] width 57 height 16
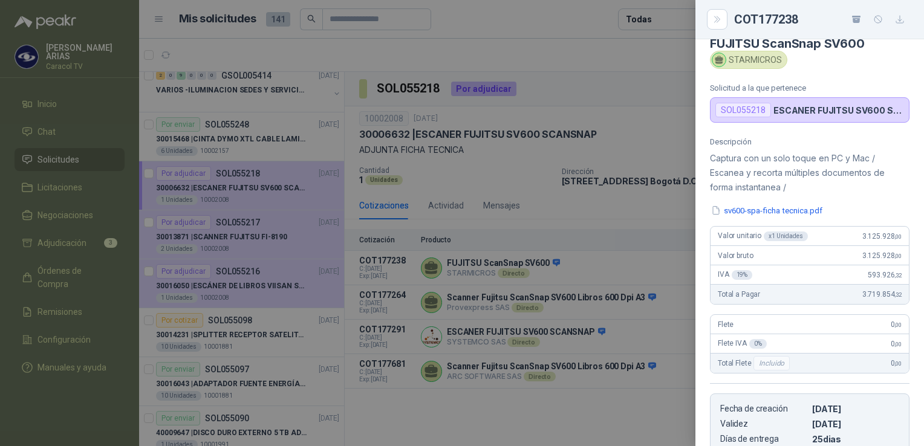
scroll to position [0, 0]
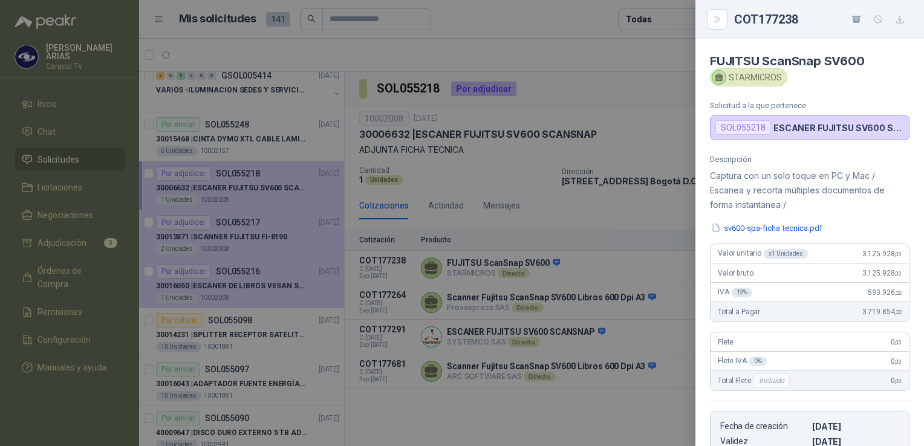
click at [757, 230] on button "sv600-spa-ficha tecnica.pdf" at bounding box center [767, 228] width 114 height 13
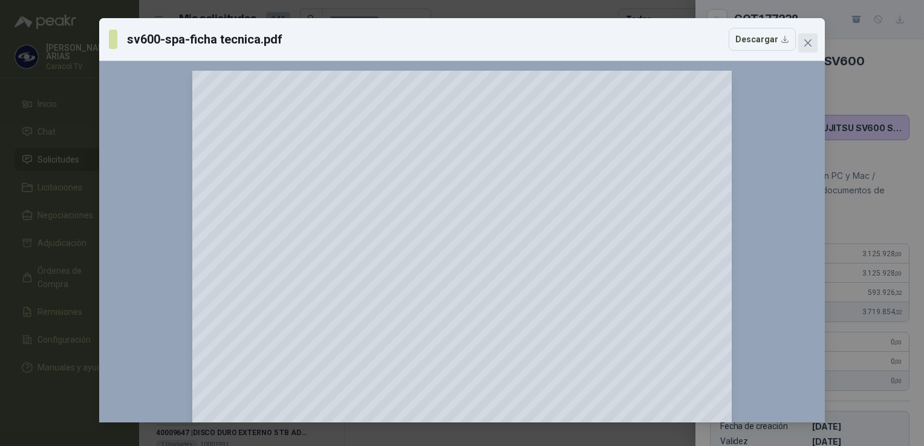
click at [809, 45] on icon "close" at bounding box center [808, 43] width 10 height 10
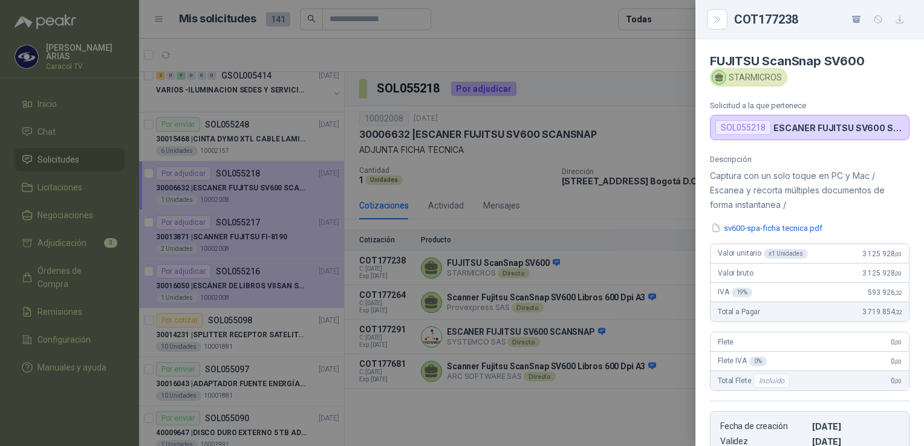
click at [489, 417] on div at bounding box center [462, 223] width 924 height 446
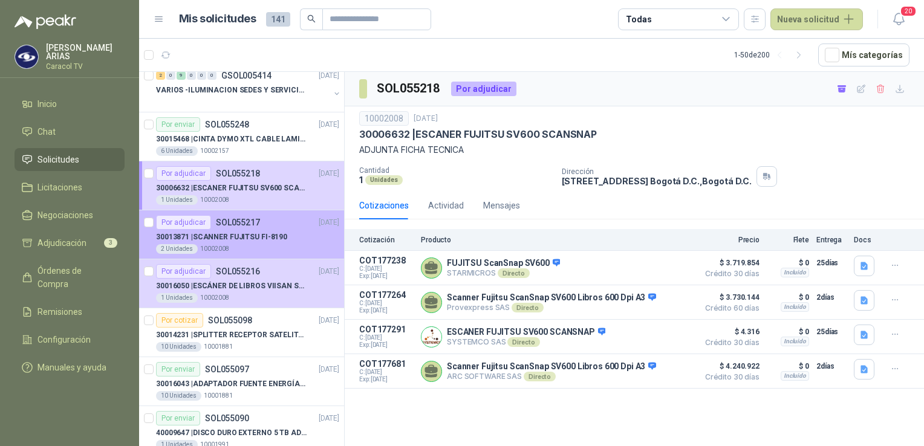
click at [256, 237] on p "30013871 | SCANNER FUJITSU FI-8190" at bounding box center [221, 237] width 131 height 11
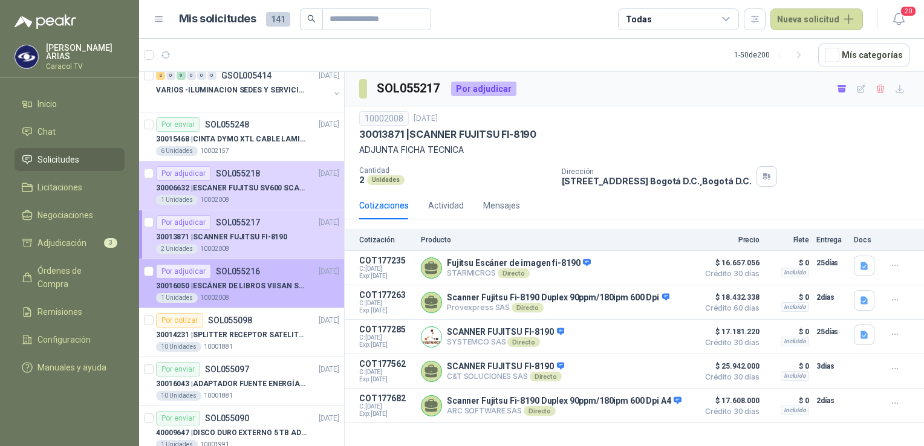
click at [252, 284] on p "30016050 | ESCÁNER DE LIBROS VIISAN S21" at bounding box center [231, 286] width 151 height 11
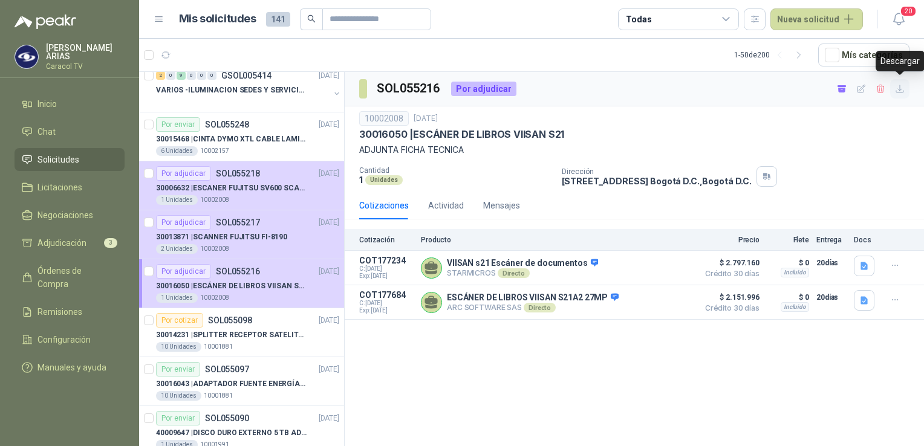
click at [904, 88] on icon "button" at bounding box center [900, 89] width 10 height 10
click at [600, 352] on div "SOL055216 Por adjudicar 10002008 [DATE] 30016050 | ESCÁNER DE LIBROS VIISAN S21…" at bounding box center [634, 261] width 579 height 379
click at [662, 267] on button "Detalles" at bounding box center [663, 268] width 57 height 16
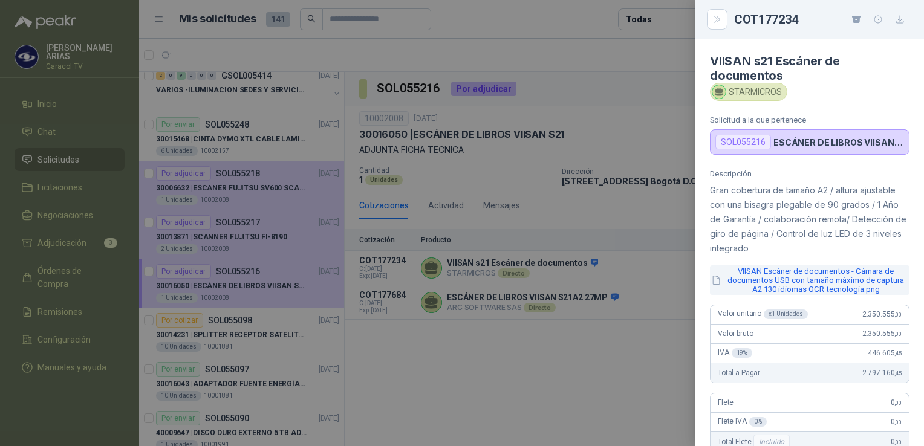
click at [809, 279] on button "VIISAN Escáner de documentos - Cámara de documentos USB con tamaño máximo de ca…" at bounding box center [810, 281] width 200 height 30
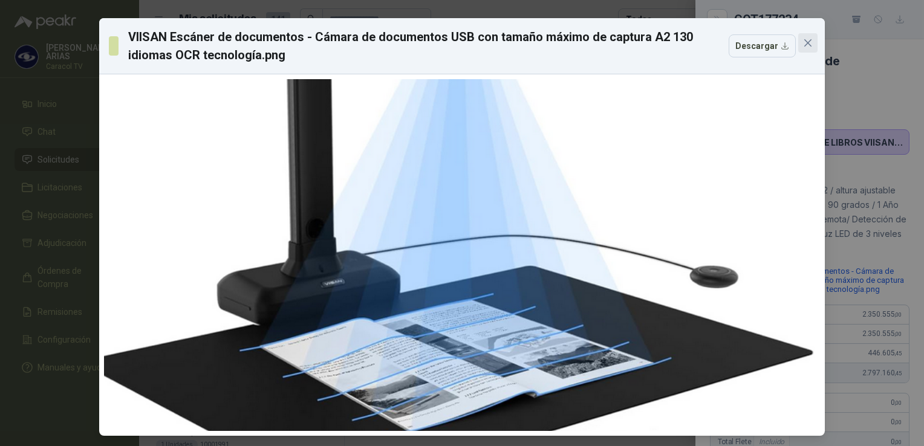
click at [805, 43] on icon "close" at bounding box center [808, 43] width 10 height 10
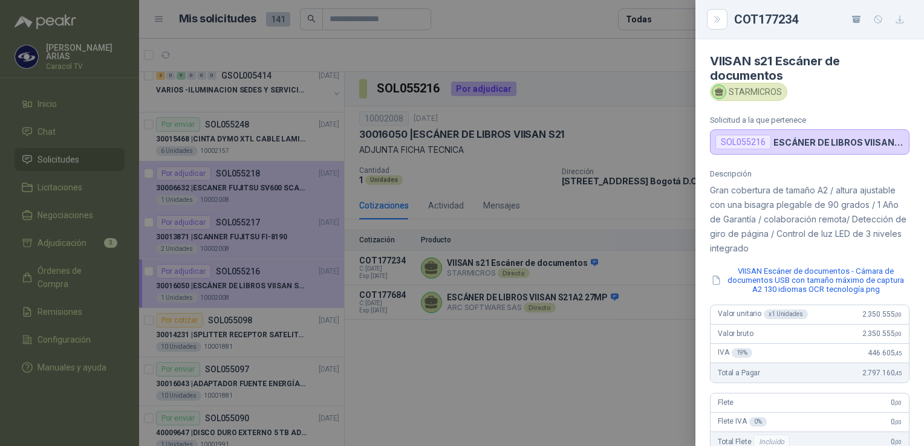
click at [494, 345] on div at bounding box center [462, 223] width 924 height 446
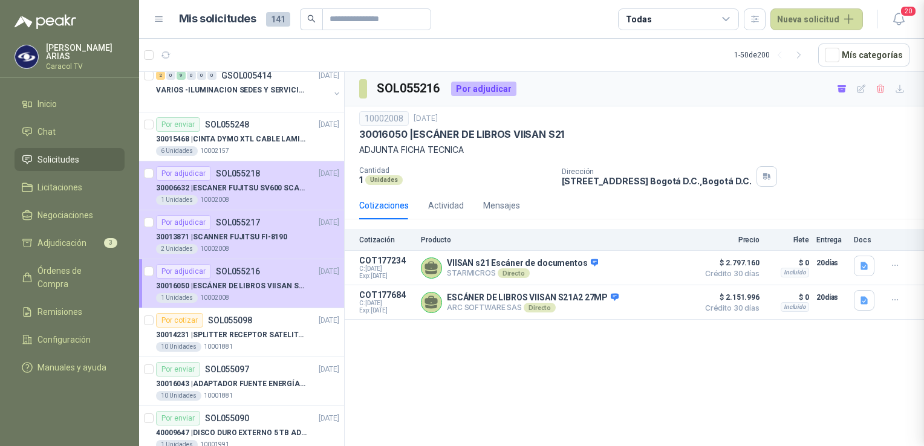
scroll to position [288, 0]
click at [670, 301] on button "Detalles" at bounding box center [663, 303] width 57 height 16
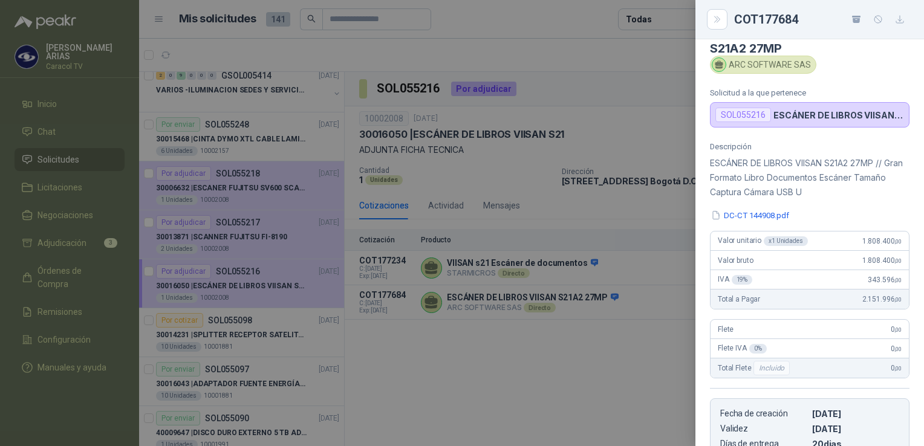
scroll to position [0, 0]
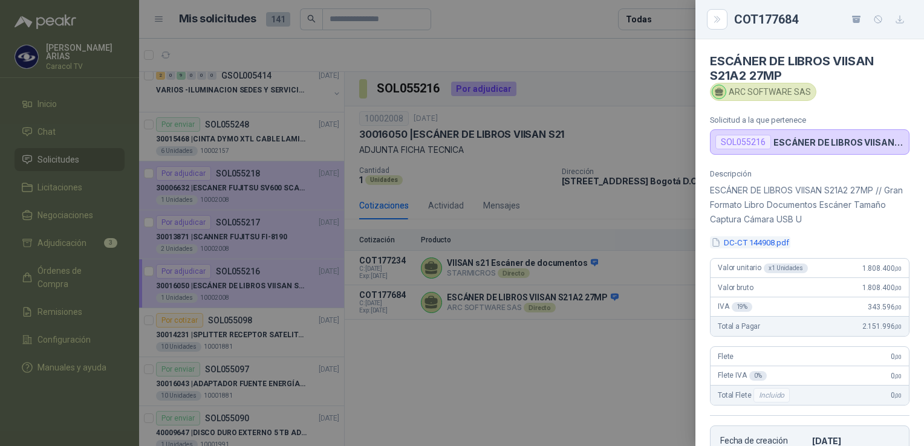
click at [762, 241] on button "DC-CT 144908.pdf" at bounding box center [750, 243] width 80 height 13
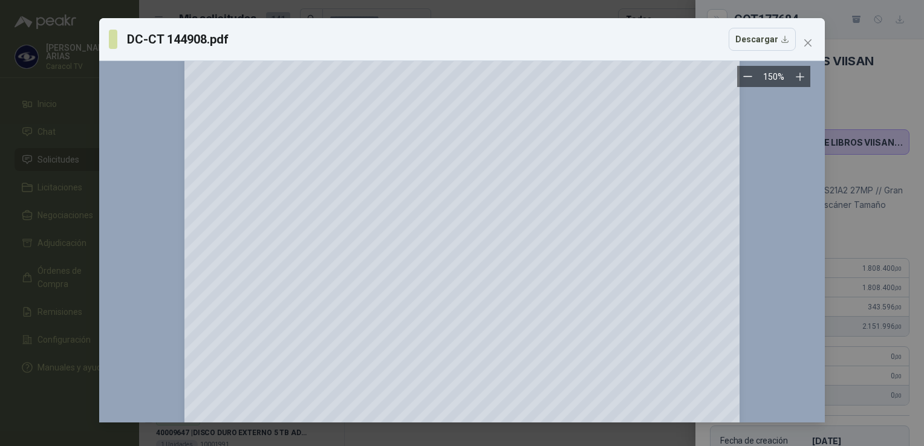
scroll to position [181, 0]
click at [808, 40] on icon "close" at bounding box center [808, 43] width 10 height 10
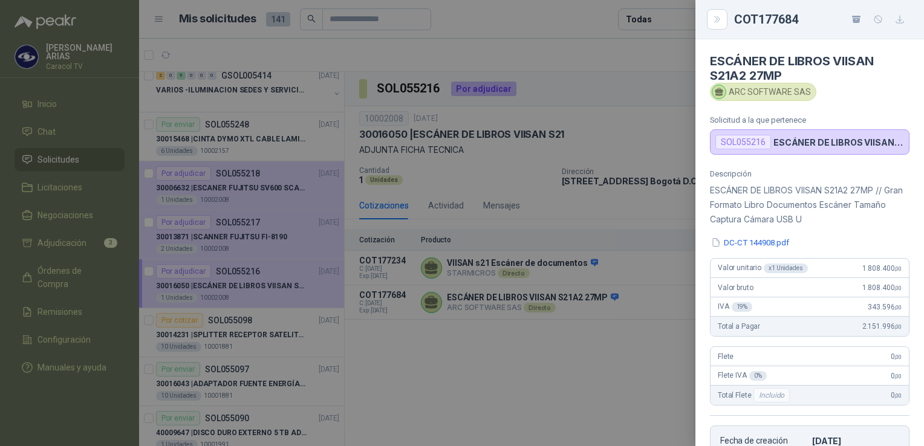
click at [558, 344] on div at bounding box center [462, 223] width 924 height 446
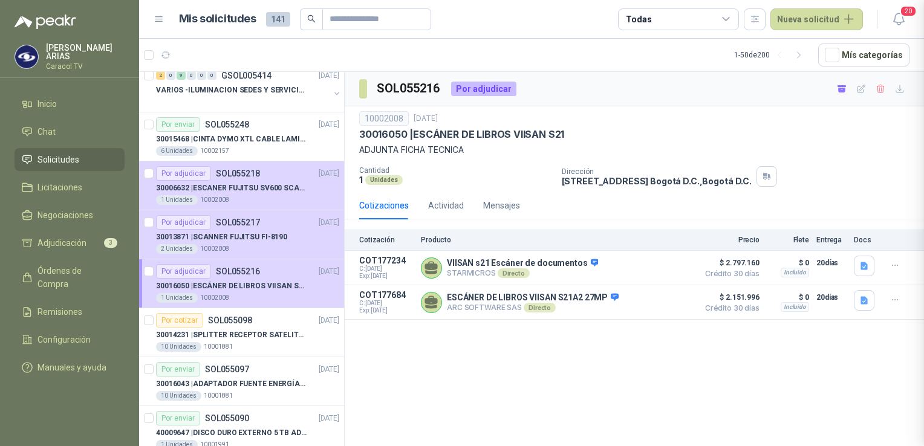
scroll to position [240, 0]
click at [671, 269] on button "Detalles" at bounding box center [663, 268] width 57 height 16
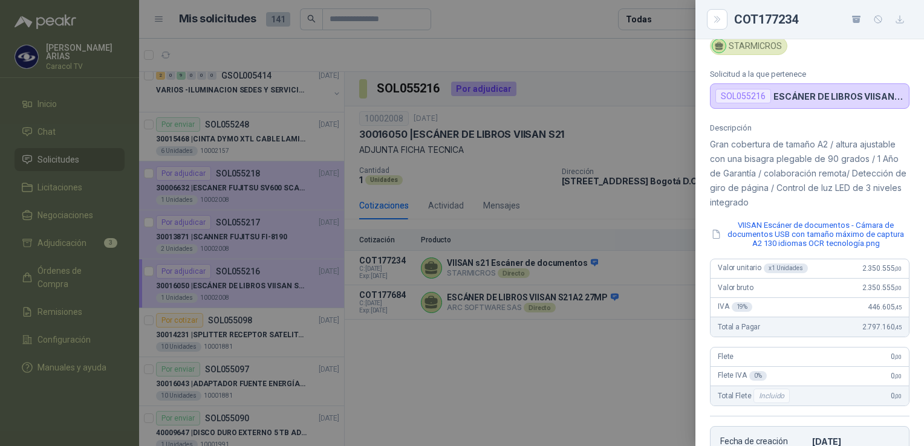
scroll to position [0, 0]
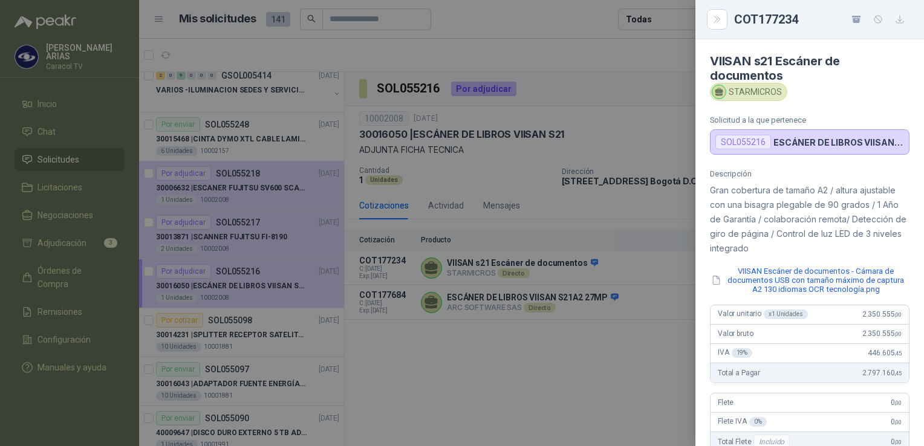
click at [791, 278] on button "VIISAN Escáner de documentos - Cámara de documentos USB con tamaño máximo de ca…" at bounding box center [810, 281] width 200 height 30
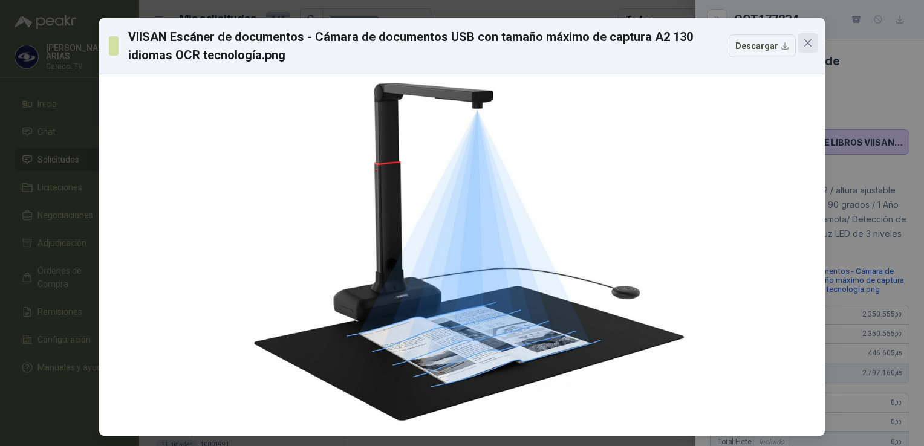
click at [803, 42] on icon "close" at bounding box center [808, 43] width 10 height 10
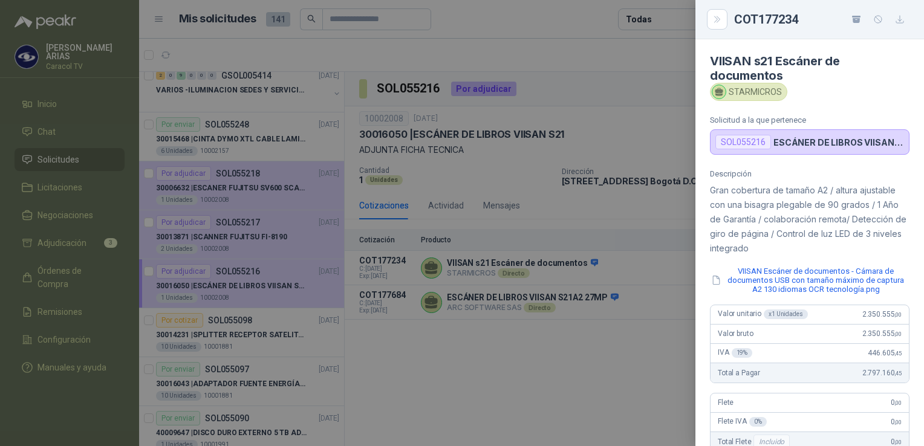
click at [479, 306] on div at bounding box center [462, 223] width 924 height 446
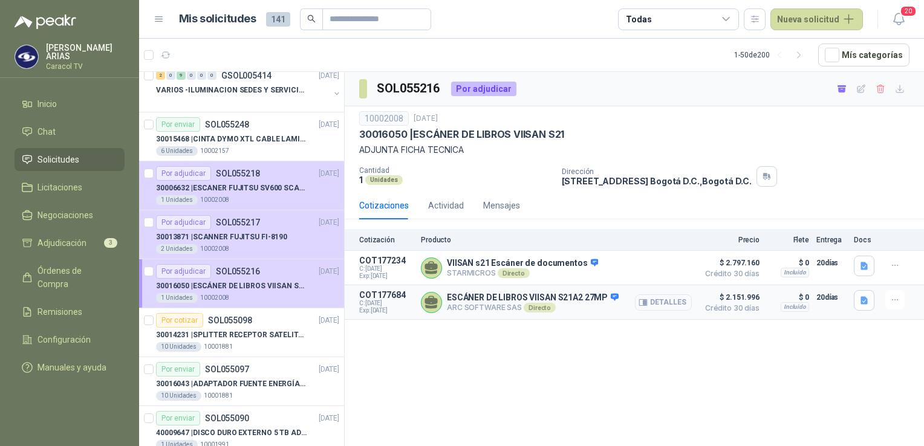
click at [682, 302] on button "Detalles" at bounding box center [663, 303] width 57 height 16
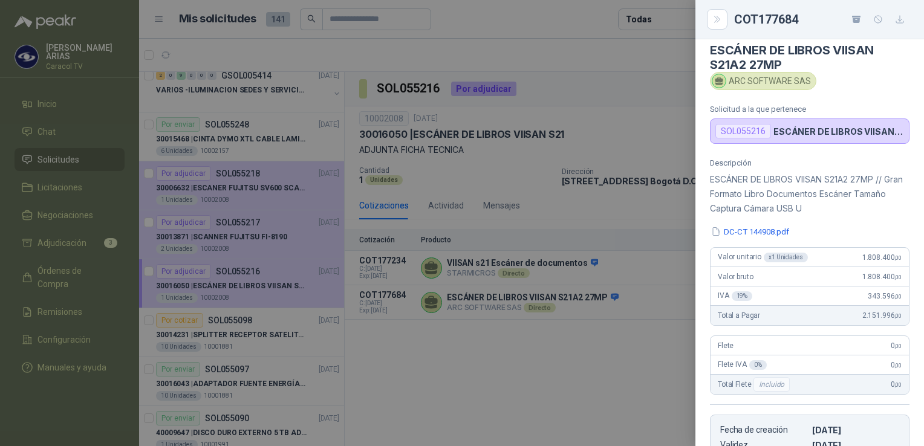
scroll to position [0, 0]
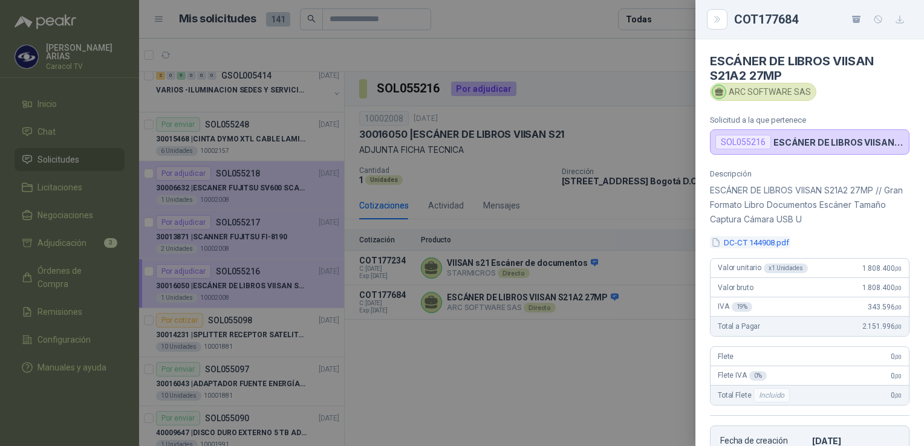
click at [765, 241] on button "DC-CT 144908.pdf" at bounding box center [750, 243] width 80 height 13
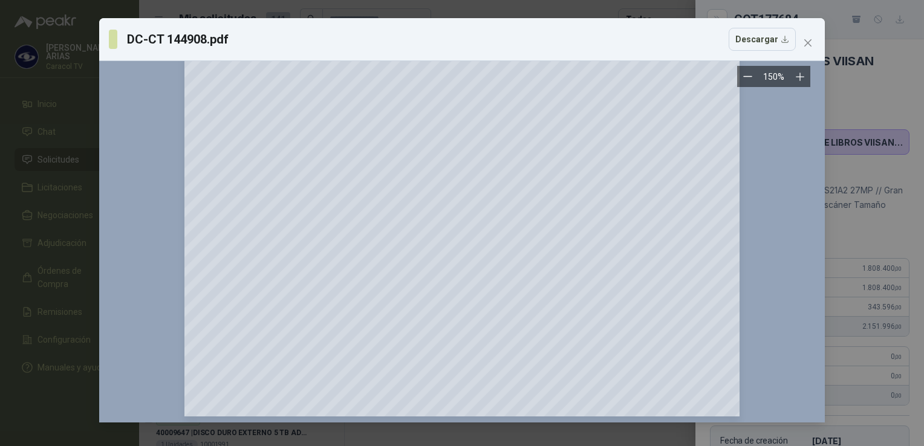
scroll to position [376, 0]
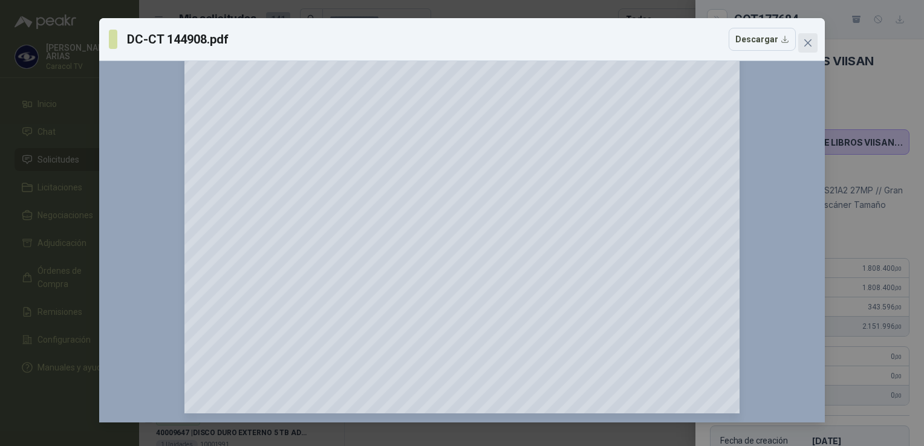
click at [806, 41] on icon "close" at bounding box center [808, 42] width 7 height 7
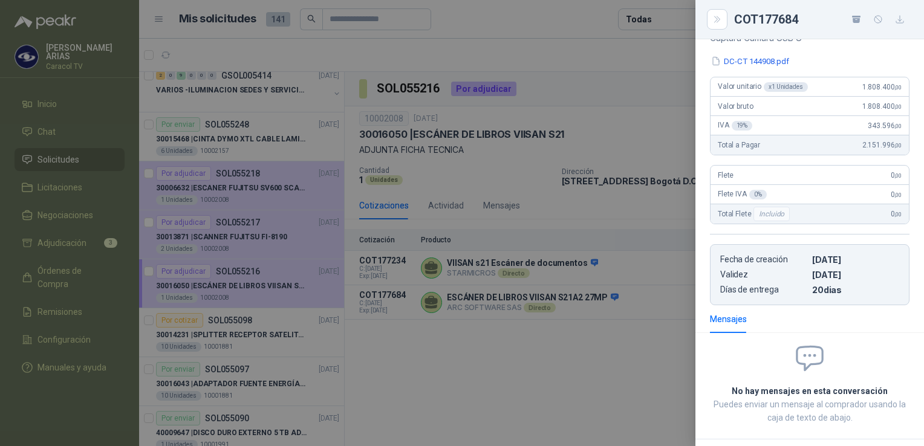
scroll to position [240, 0]
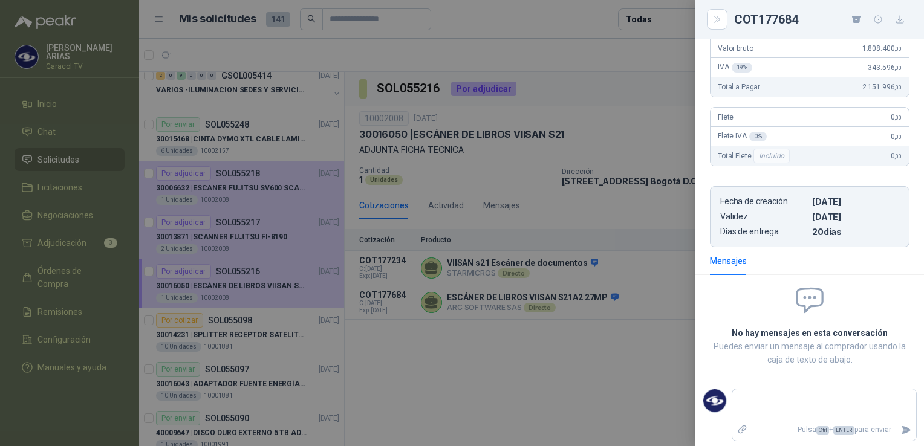
click at [527, 365] on div at bounding box center [462, 223] width 924 height 446
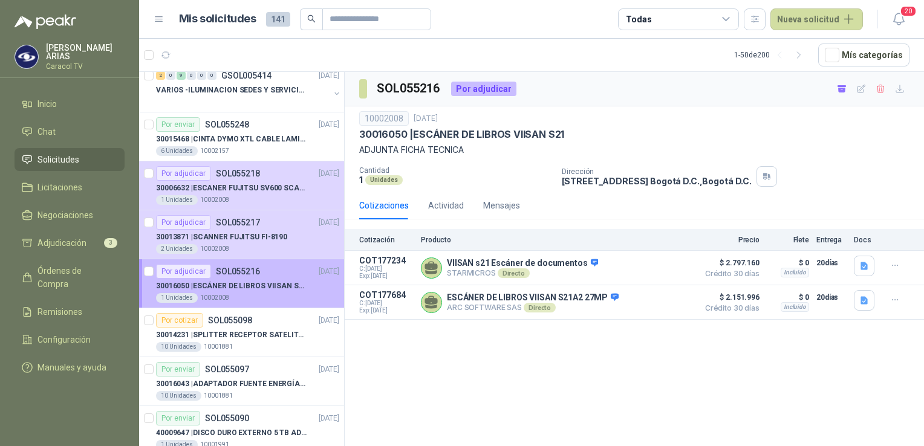
click at [237, 286] on p "30016050 | ESCÁNER DE LIBROS VIISAN S21" at bounding box center [231, 286] width 151 height 11
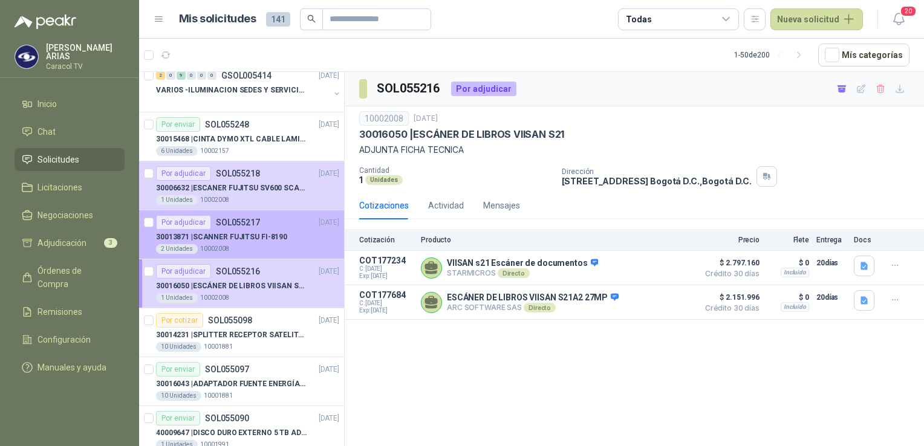
click at [241, 244] on div "2 Unidades 10002008" at bounding box center [247, 249] width 183 height 10
